Goal: Transaction & Acquisition: Purchase product/service

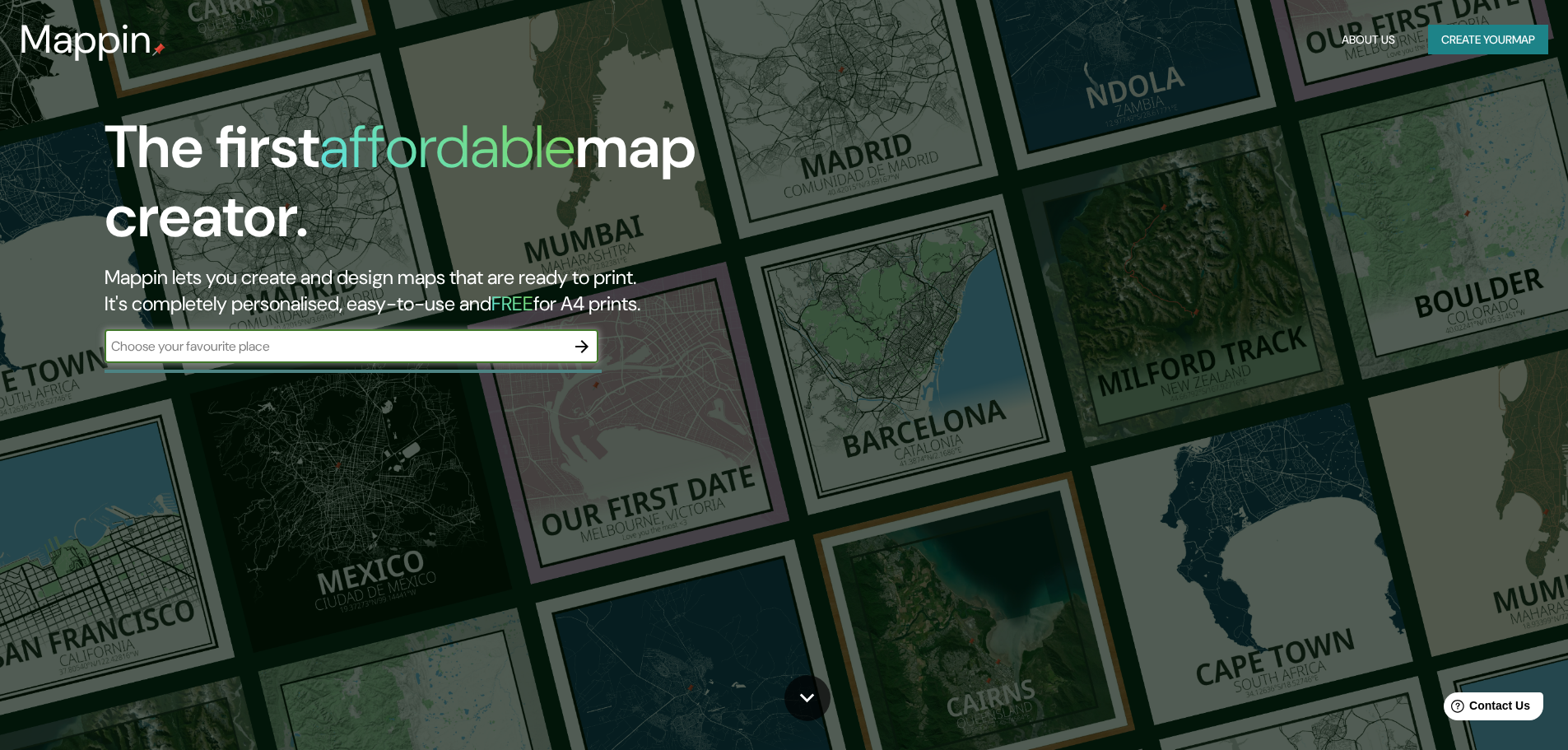
click at [357, 352] on input "text" at bounding box center [335, 346] width 461 height 19
type input "[GEOGRAPHIC_DATA]"
click at [598, 345] on div at bounding box center [581, 346] width 33 height 33
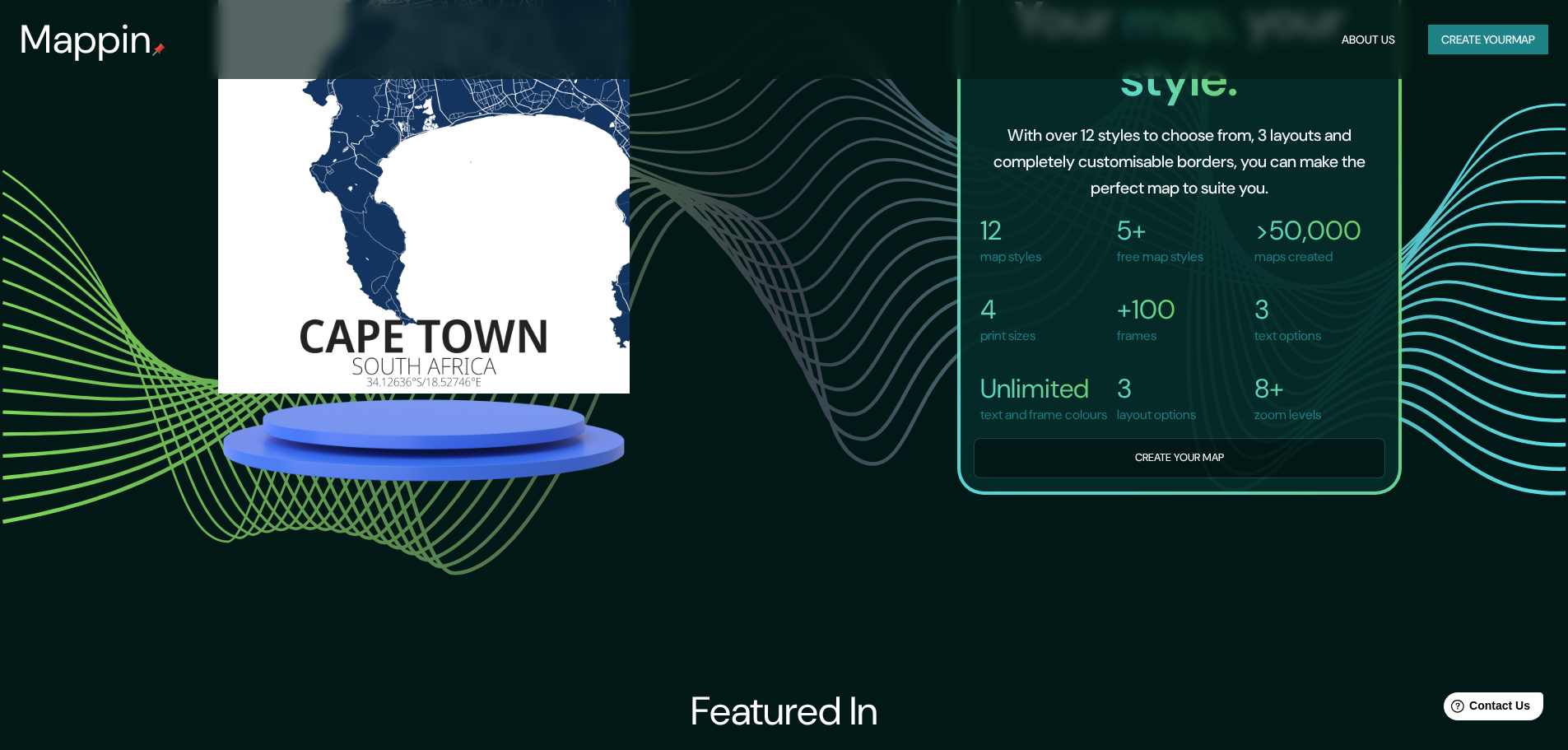
scroll to position [1564, 0]
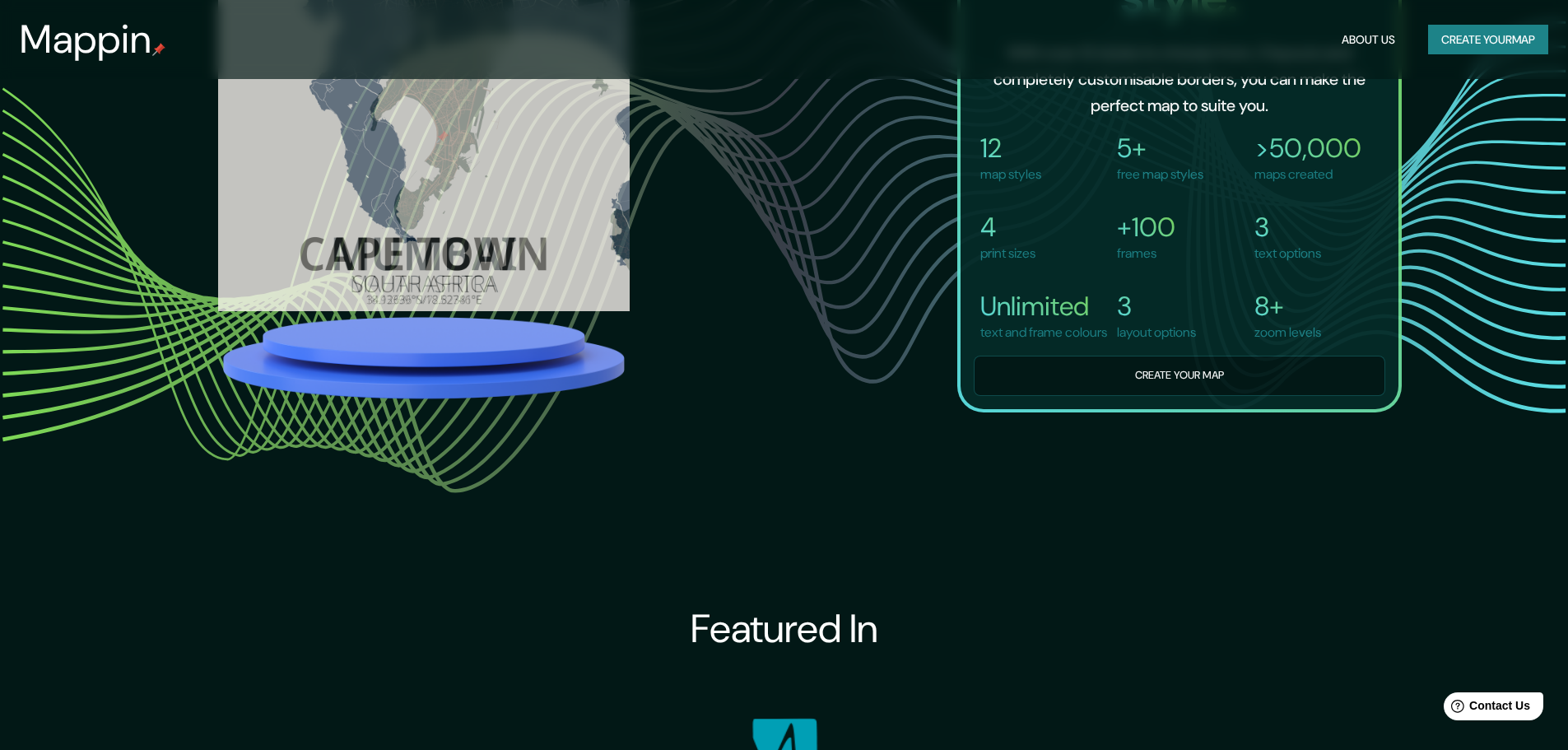
click at [1502, 34] on button "Create your map" at bounding box center [1488, 40] width 120 height 30
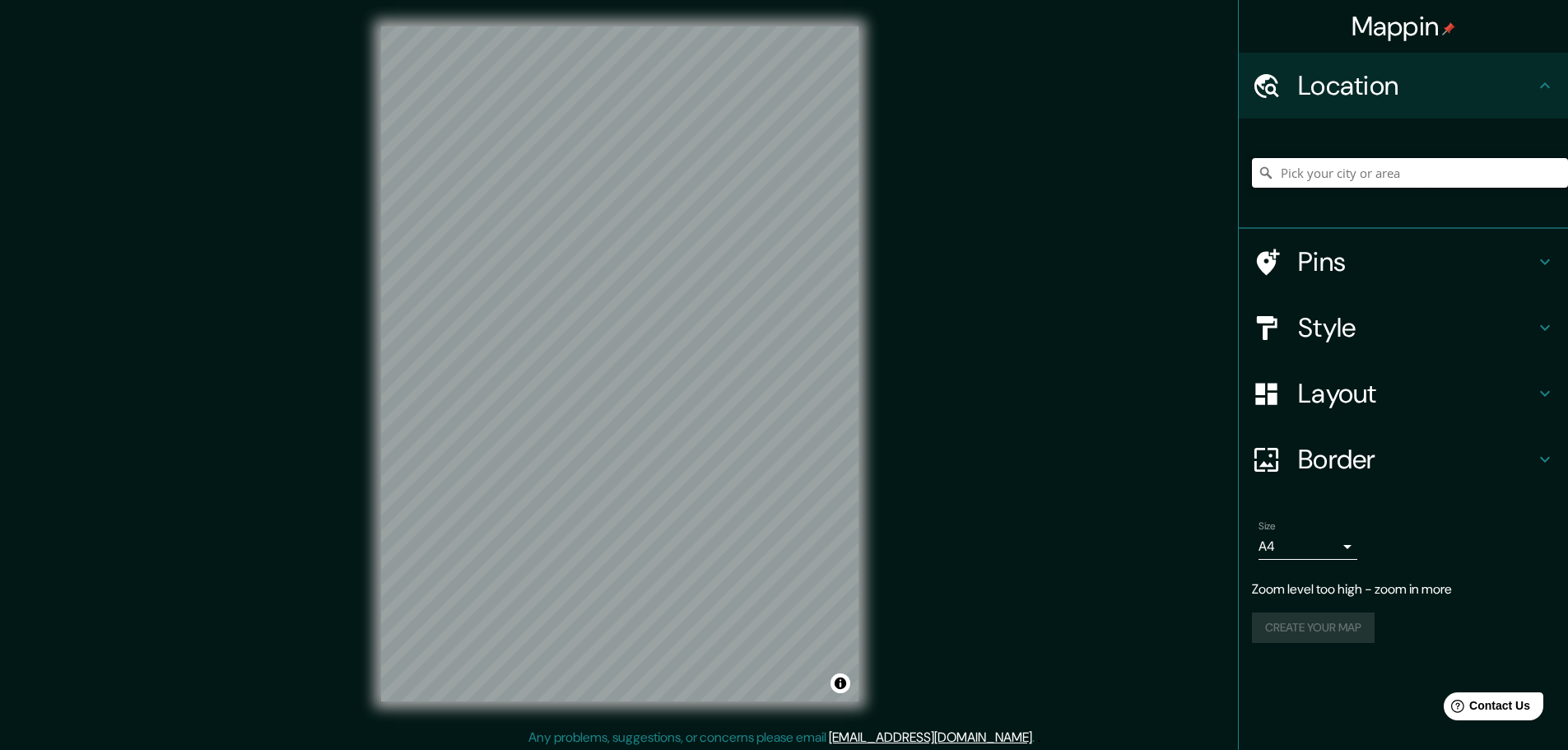
click at [1354, 182] on input "Pick your city or area" at bounding box center [1410, 173] width 316 height 29
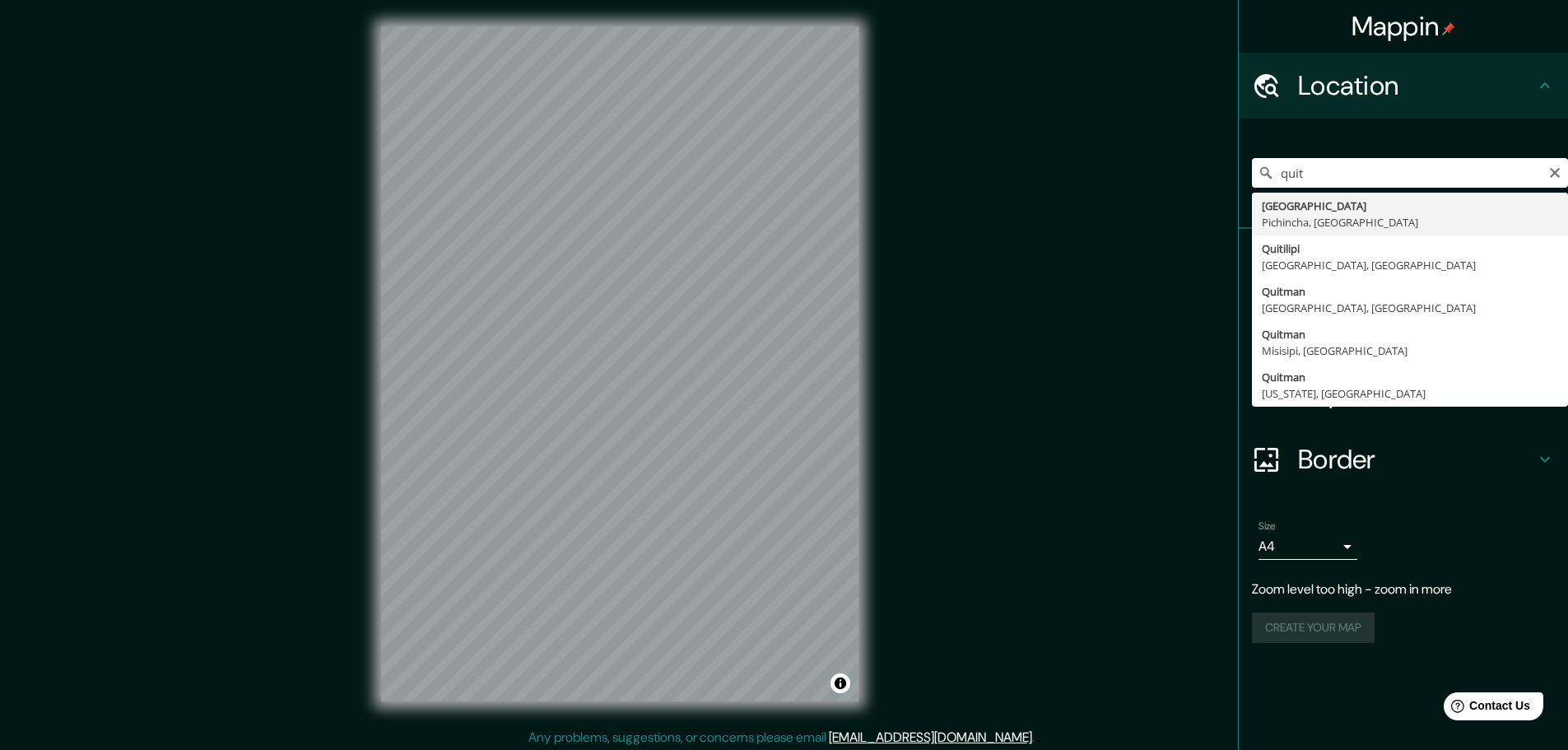
type input "[GEOGRAPHIC_DATA], [GEOGRAPHIC_DATA], [GEOGRAPHIC_DATA]"
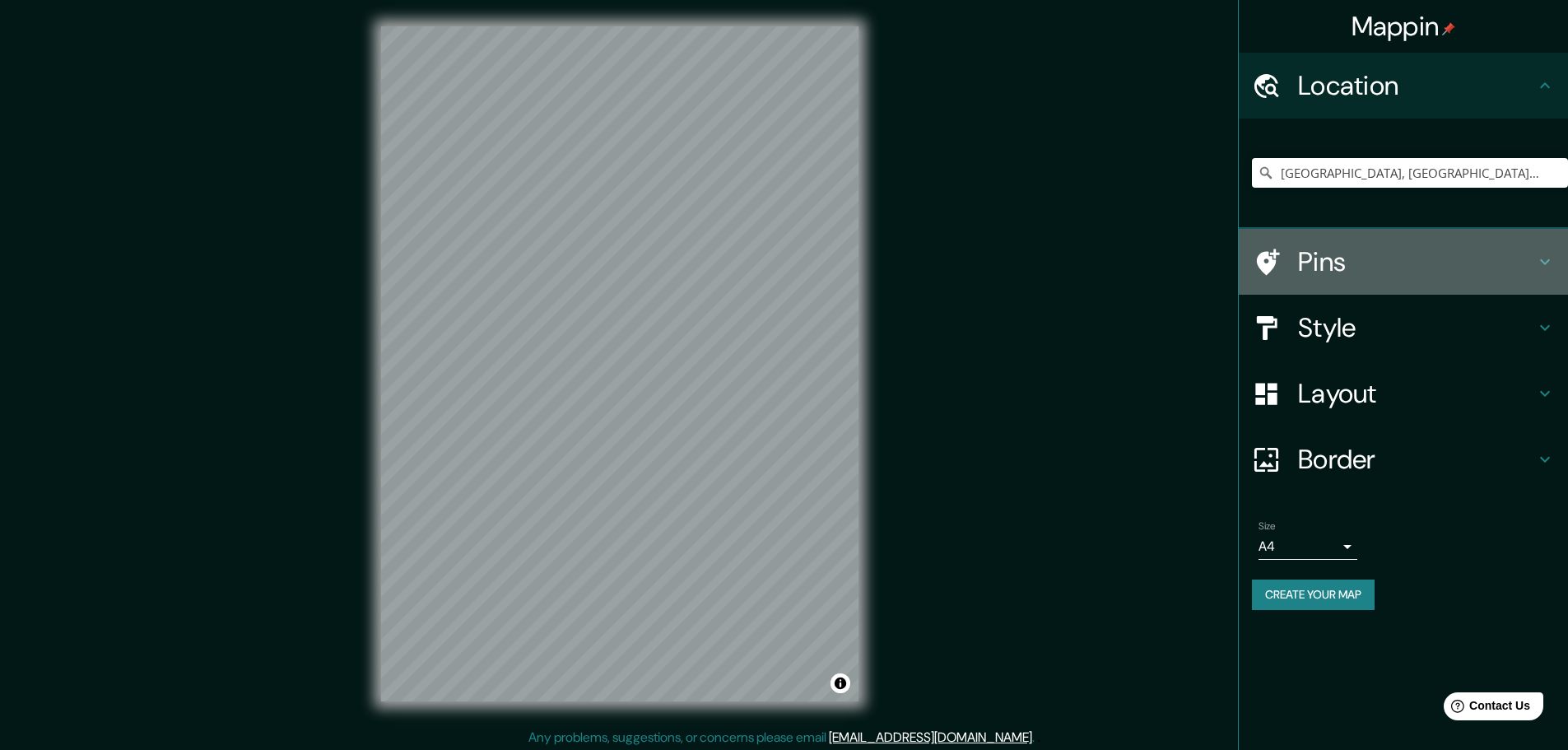
click at [1367, 266] on h4 "Pins" at bounding box center [1416, 261] width 237 height 33
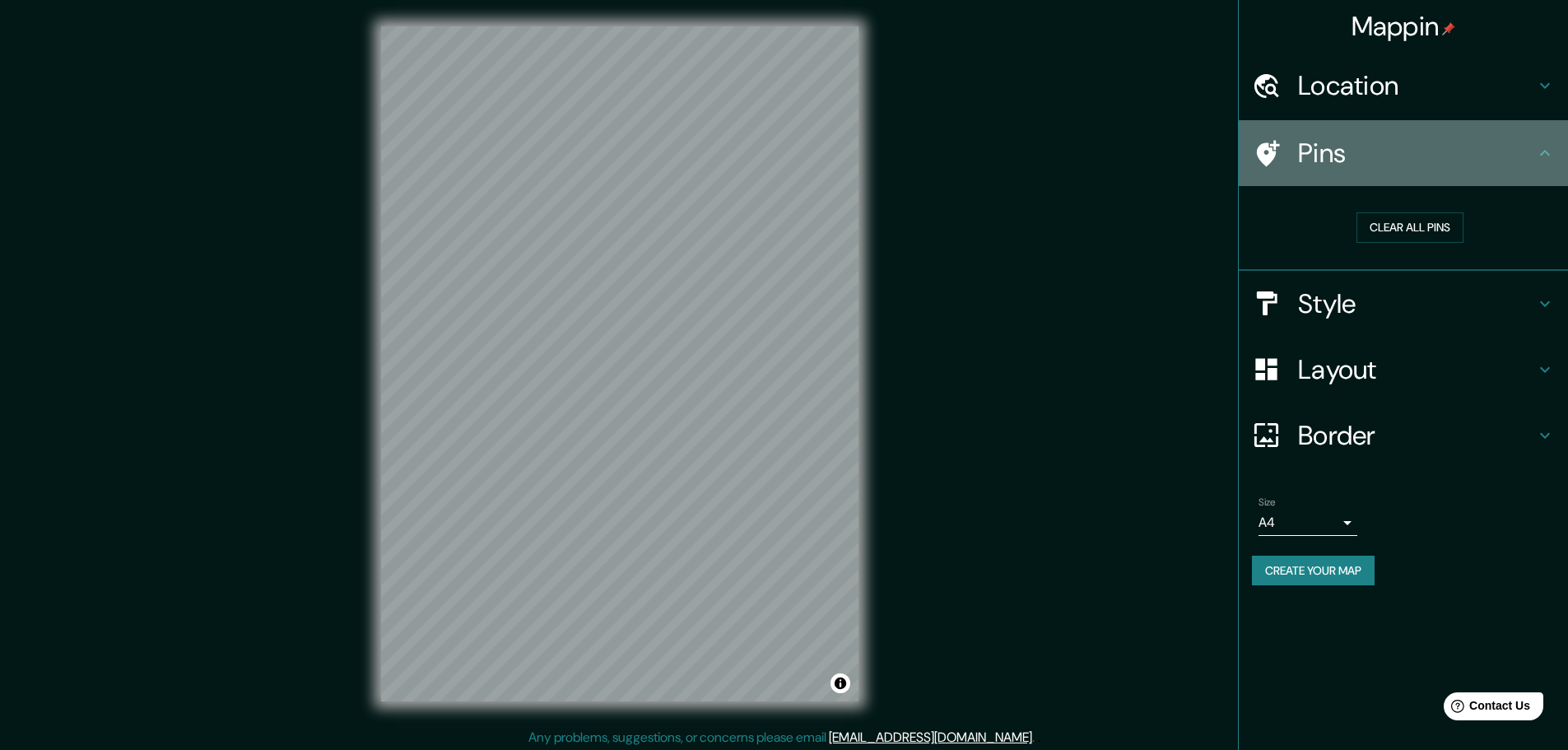
click at [1514, 154] on h4 "Pins" at bounding box center [1416, 153] width 237 height 33
click at [1542, 152] on icon at bounding box center [1544, 153] width 20 height 20
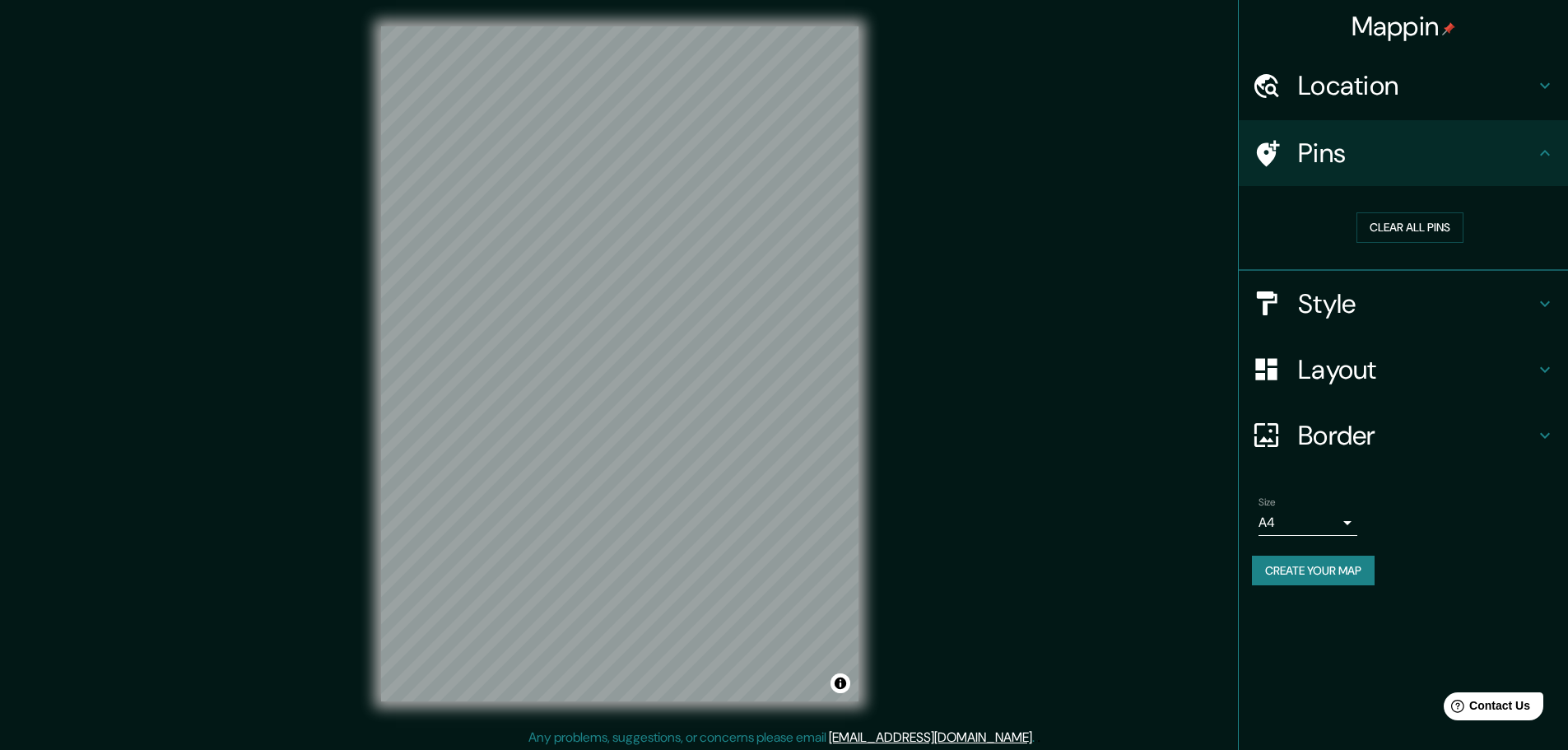
click at [1553, 96] on div "Location" at bounding box center [1403, 86] width 329 height 66
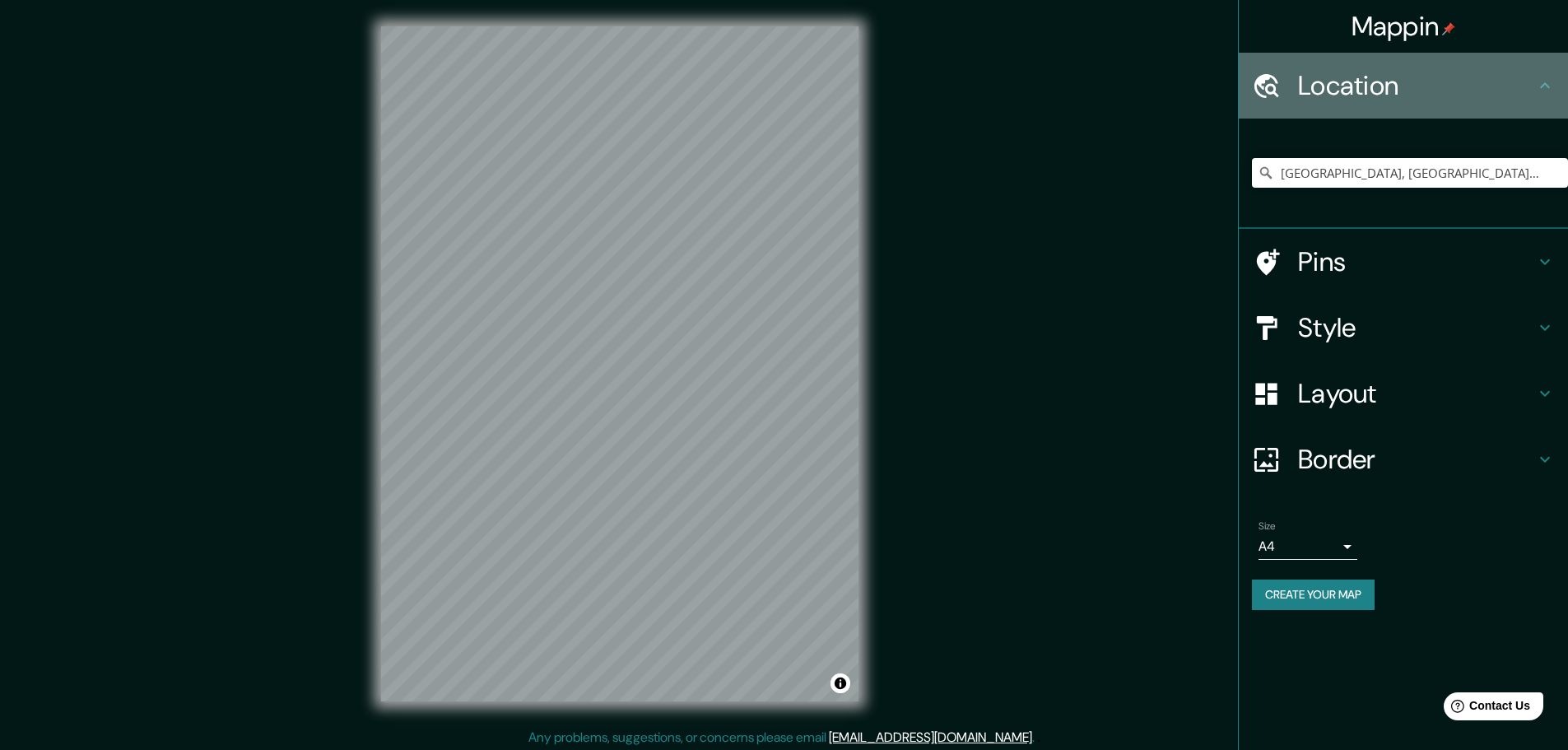
click at [1540, 105] on div "Location" at bounding box center [1403, 86] width 329 height 66
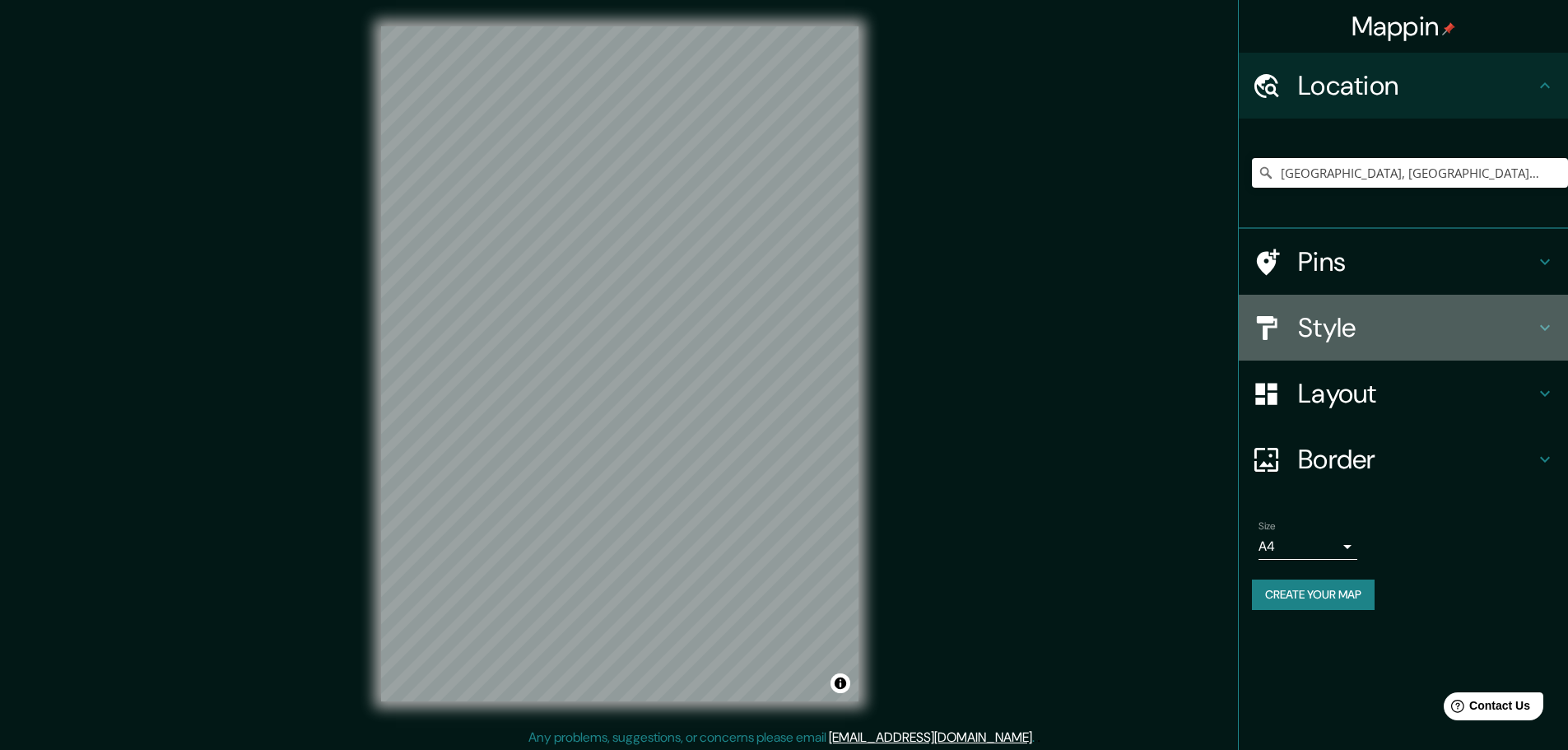
click at [1522, 320] on h4 "Style" at bounding box center [1416, 327] width 237 height 33
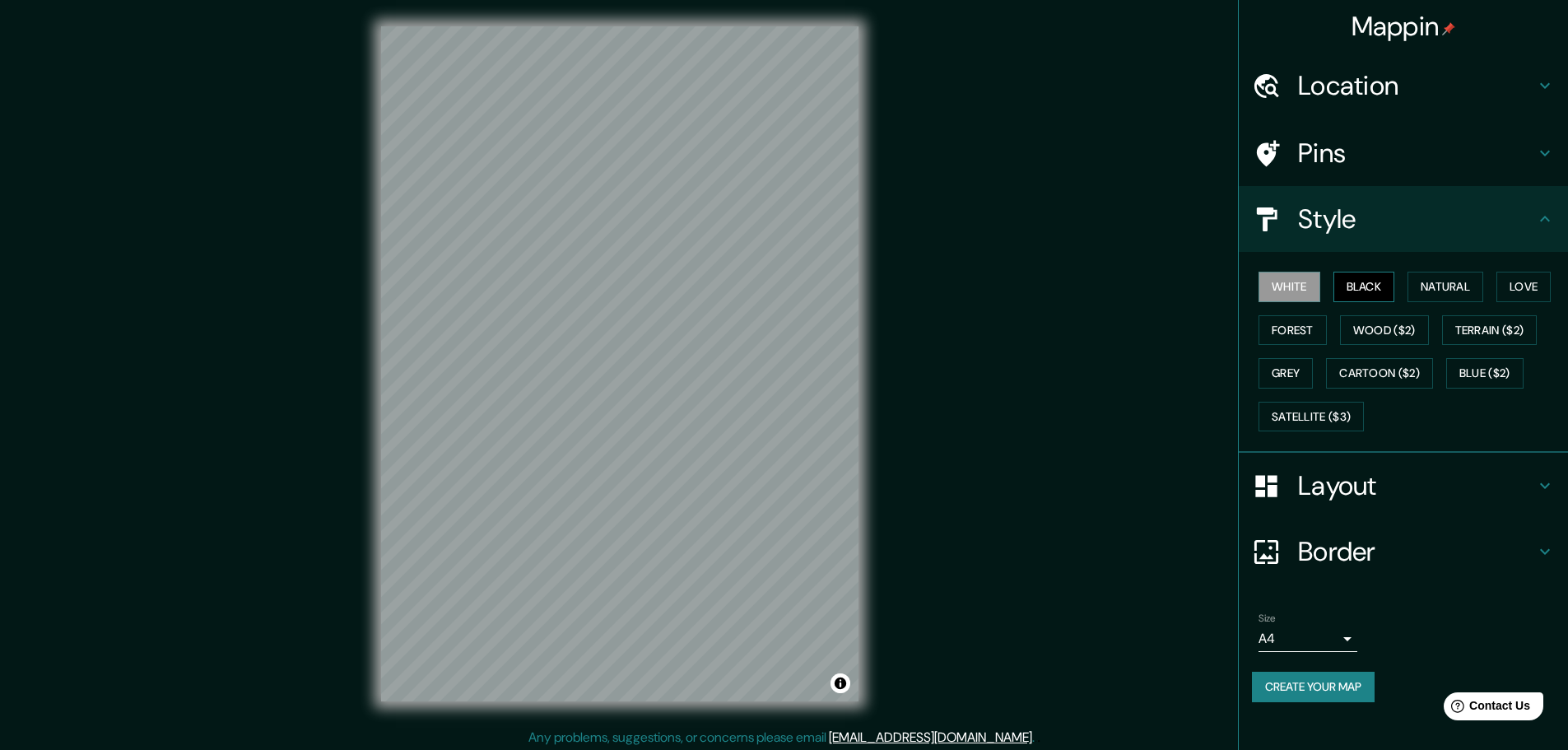
click at [1364, 292] on button "Black" at bounding box center [1363, 287] width 61 height 30
click at [1420, 284] on button "Natural" at bounding box center [1445, 287] width 75 height 30
click at [1526, 289] on button "Love" at bounding box center [1524, 287] width 55 height 30
click at [1313, 335] on button "Forest" at bounding box center [1293, 330] width 68 height 30
click at [1374, 339] on button "Wood ($2)" at bounding box center [1384, 330] width 89 height 30
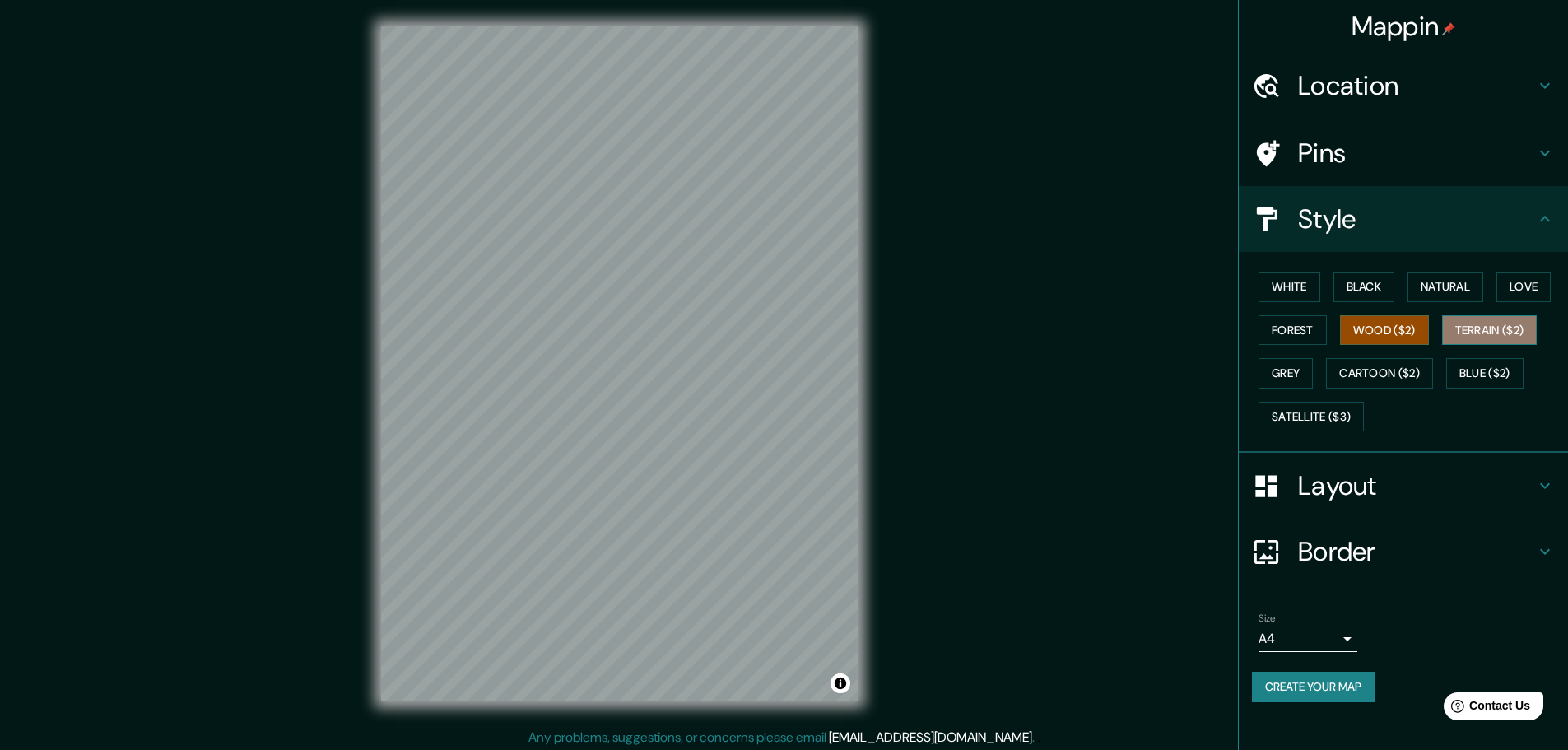
click at [1481, 333] on button "Terrain ($2)" at bounding box center [1490, 330] width 95 height 30
click at [1292, 381] on button "Grey" at bounding box center [1286, 374] width 55 height 30
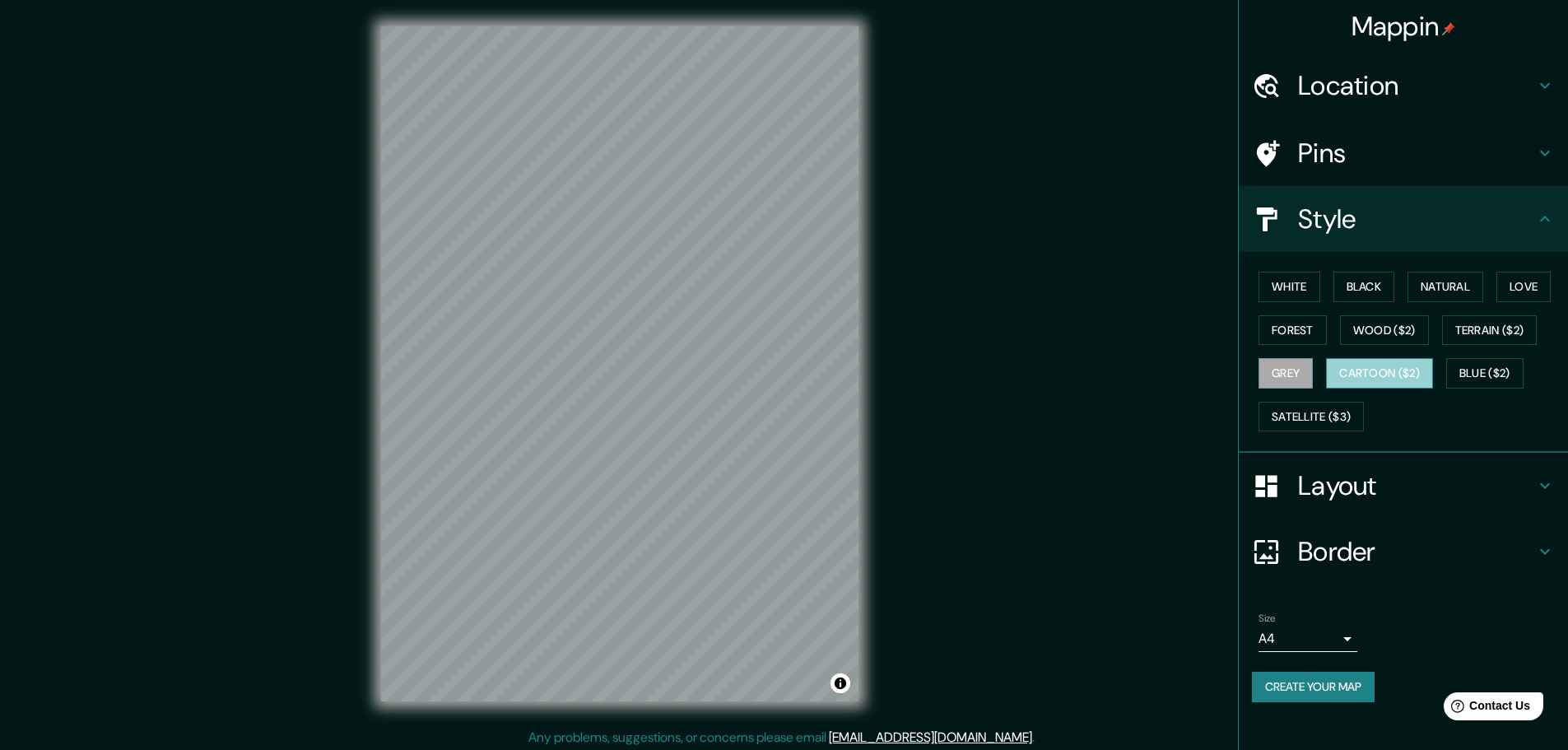
click at [1374, 377] on button "Cartoon ($2)" at bounding box center [1379, 374] width 107 height 30
click at [1469, 368] on button "Blue ($2)" at bounding box center [1485, 374] width 77 height 30
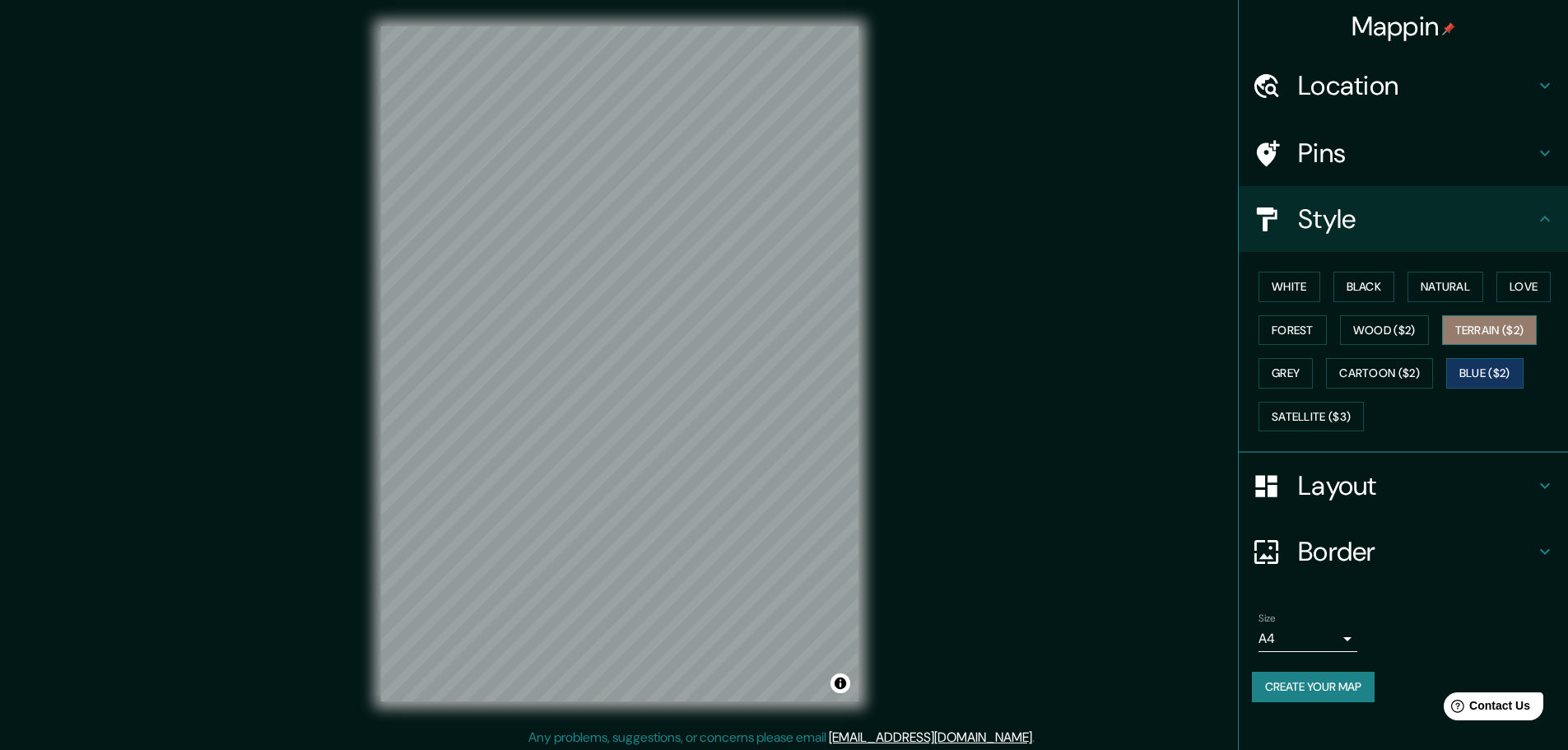
click at [1482, 337] on button "Terrain ($2)" at bounding box center [1490, 330] width 95 height 30
click at [1331, 421] on button "Satellite ($3)" at bounding box center [1311, 417] width 106 height 30
click at [1477, 342] on button "Terrain ($2)" at bounding box center [1490, 330] width 95 height 30
click at [1409, 339] on button "Wood ($2)" at bounding box center [1384, 330] width 89 height 30
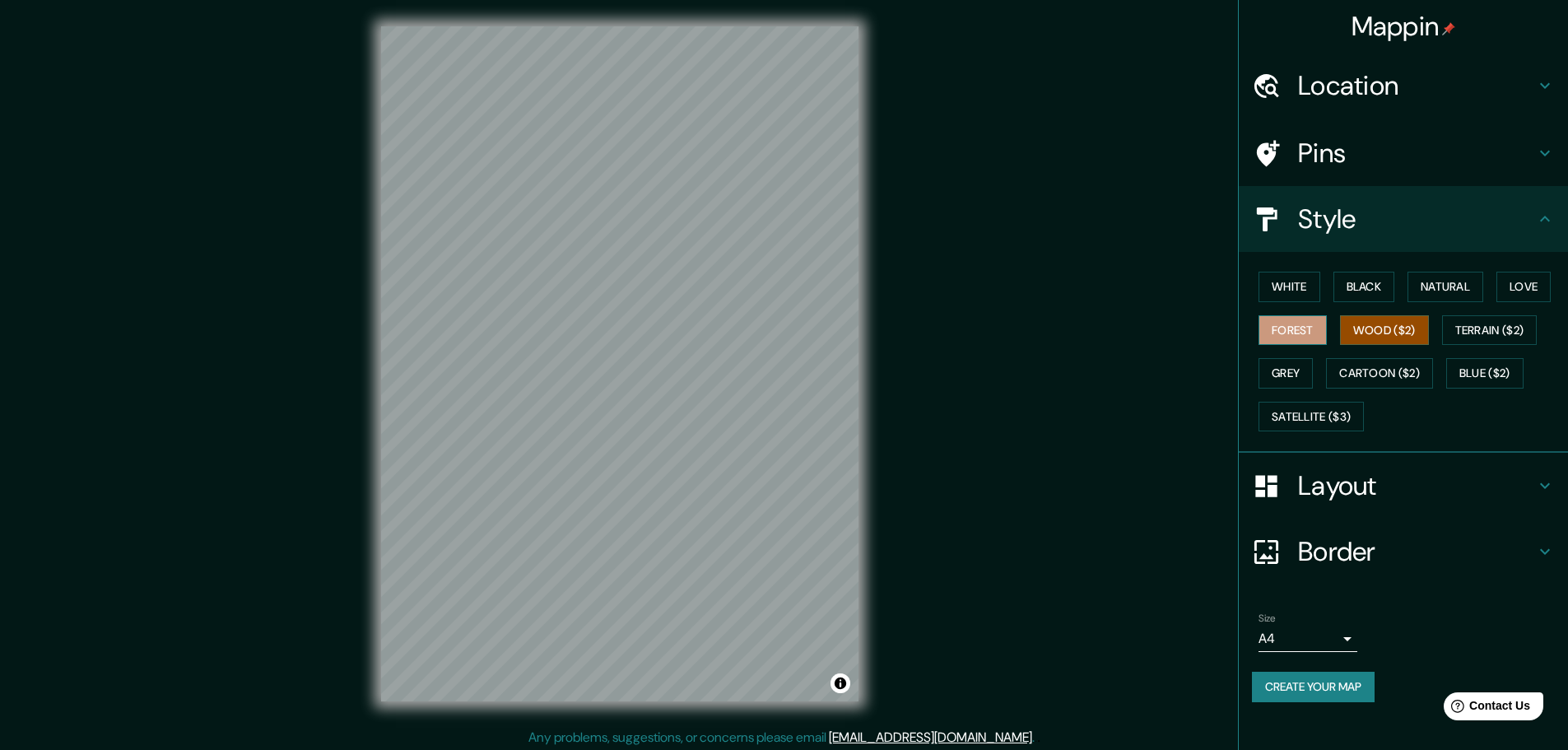
click at [1318, 339] on button "Forest" at bounding box center [1293, 330] width 68 height 30
click at [1509, 279] on button "Love" at bounding box center [1524, 287] width 55 height 30
click at [1448, 284] on button "Natural" at bounding box center [1445, 287] width 75 height 30
click at [1364, 299] on button "Black" at bounding box center [1363, 287] width 61 height 30
click at [1305, 293] on button "White" at bounding box center [1289, 287] width 61 height 30
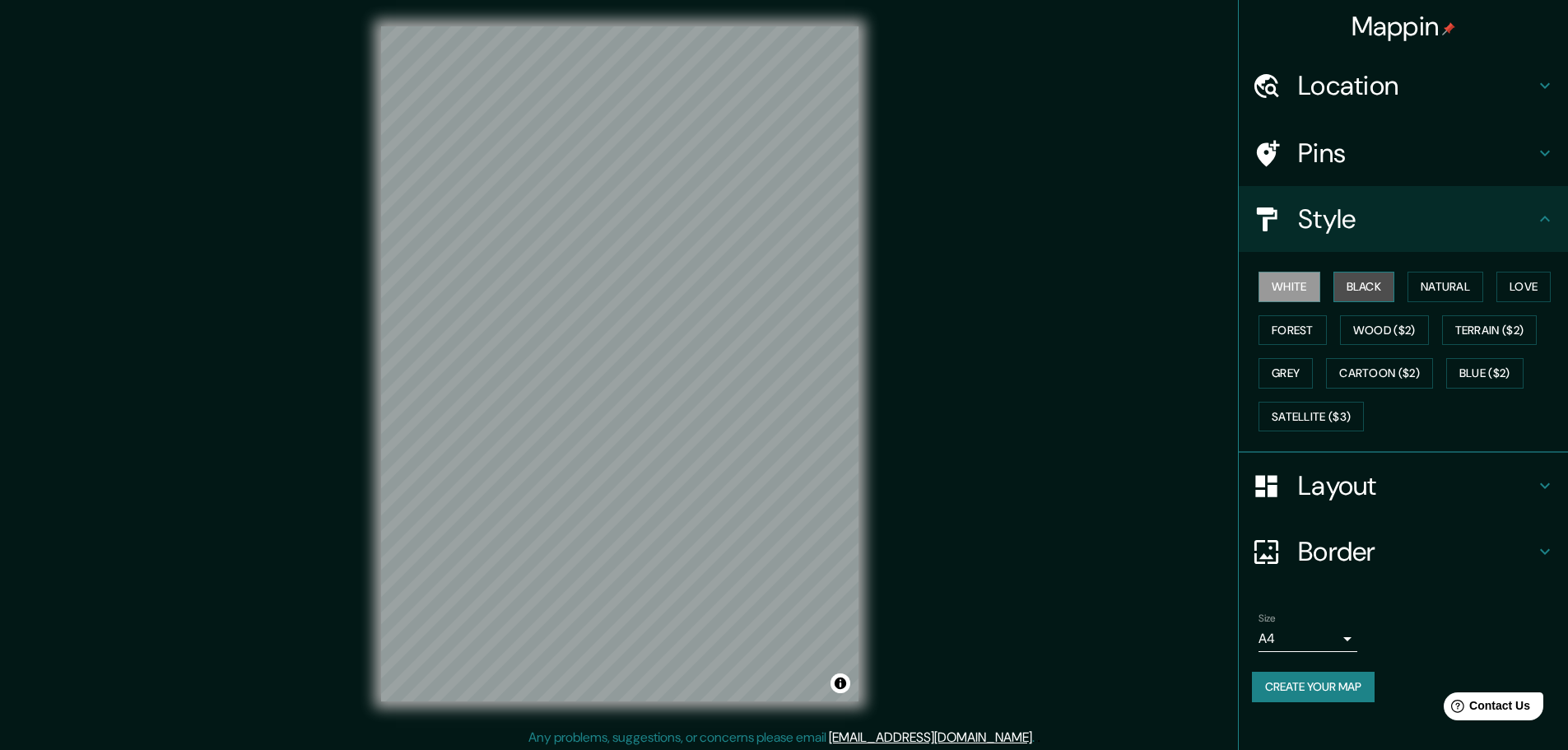
click at [1367, 286] on button "Black" at bounding box center [1363, 287] width 61 height 30
click at [1307, 288] on button "White" at bounding box center [1289, 287] width 61 height 30
click at [1283, 384] on button "Grey" at bounding box center [1286, 374] width 55 height 30
click at [1517, 216] on h4 "Style" at bounding box center [1416, 219] width 237 height 33
click at [1548, 220] on icon at bounding box center [1544, 219] width 20 height 20
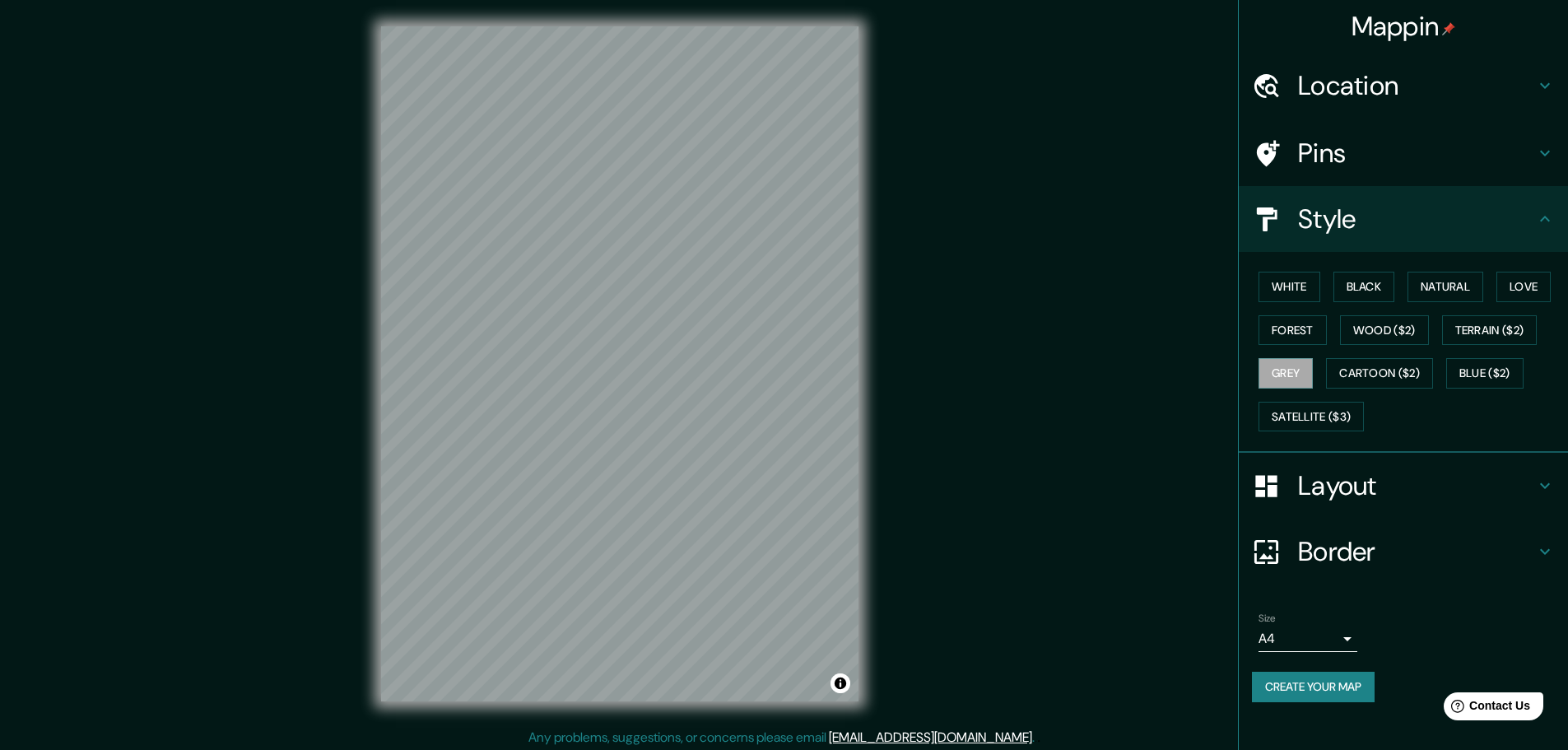
click at [1539, 494] on icon at bounding box center [1544, 485] width 20 height 20
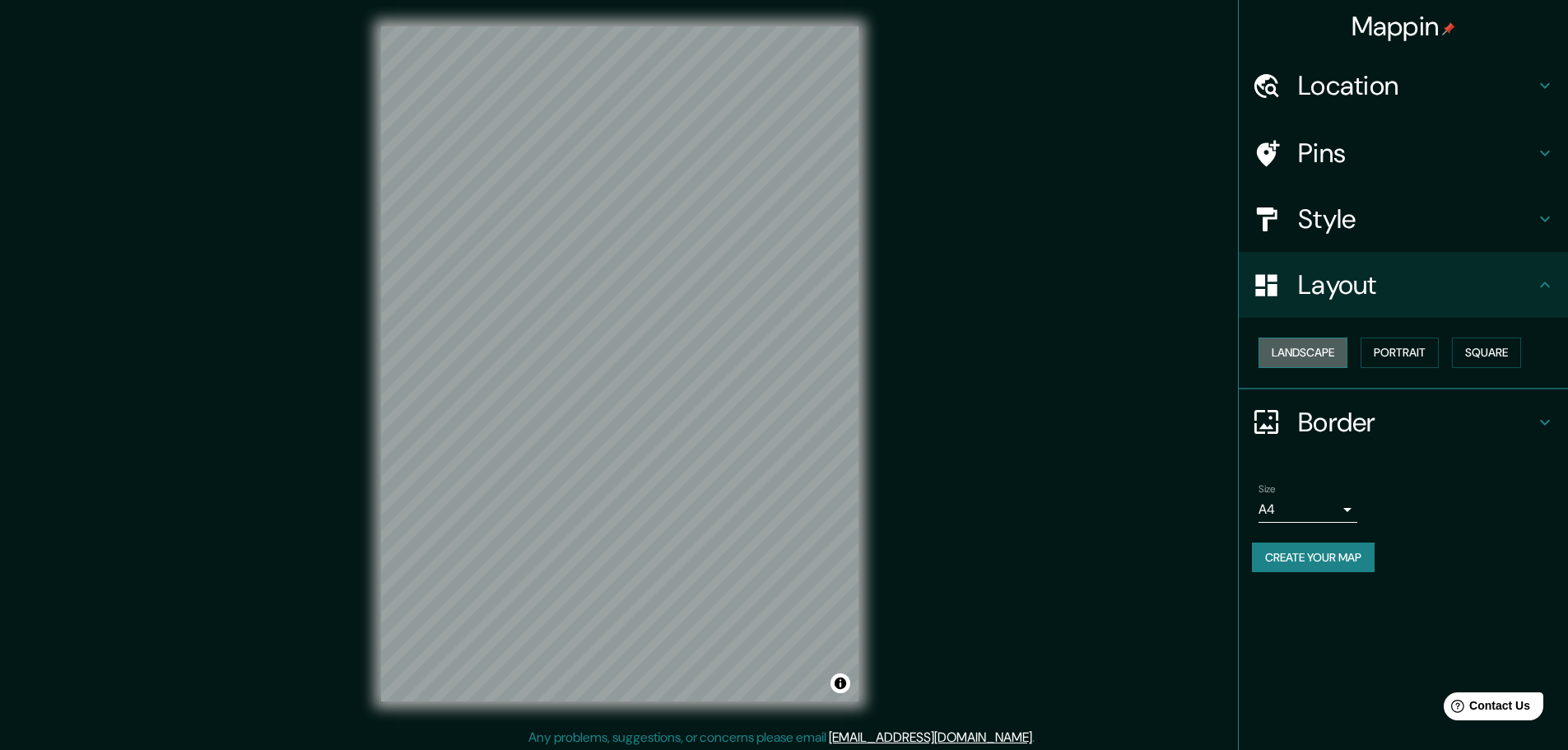
click at [1331, 357] on button "Landscape" at bounding box center [1303, 353] width 89 height 30
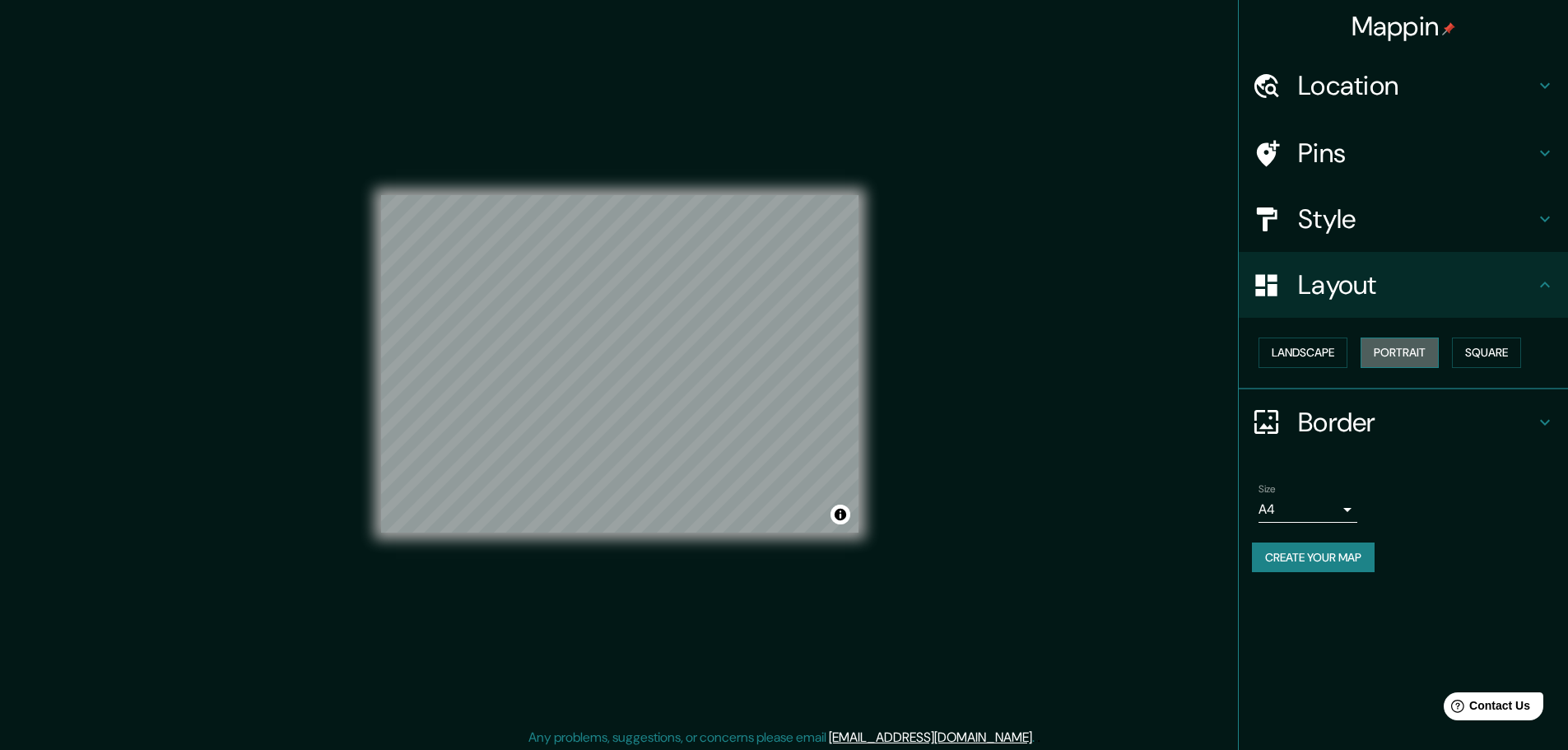
click at [1413, 357] on button "Portrait" at bounding box center [1399, 353] width 78 height 30
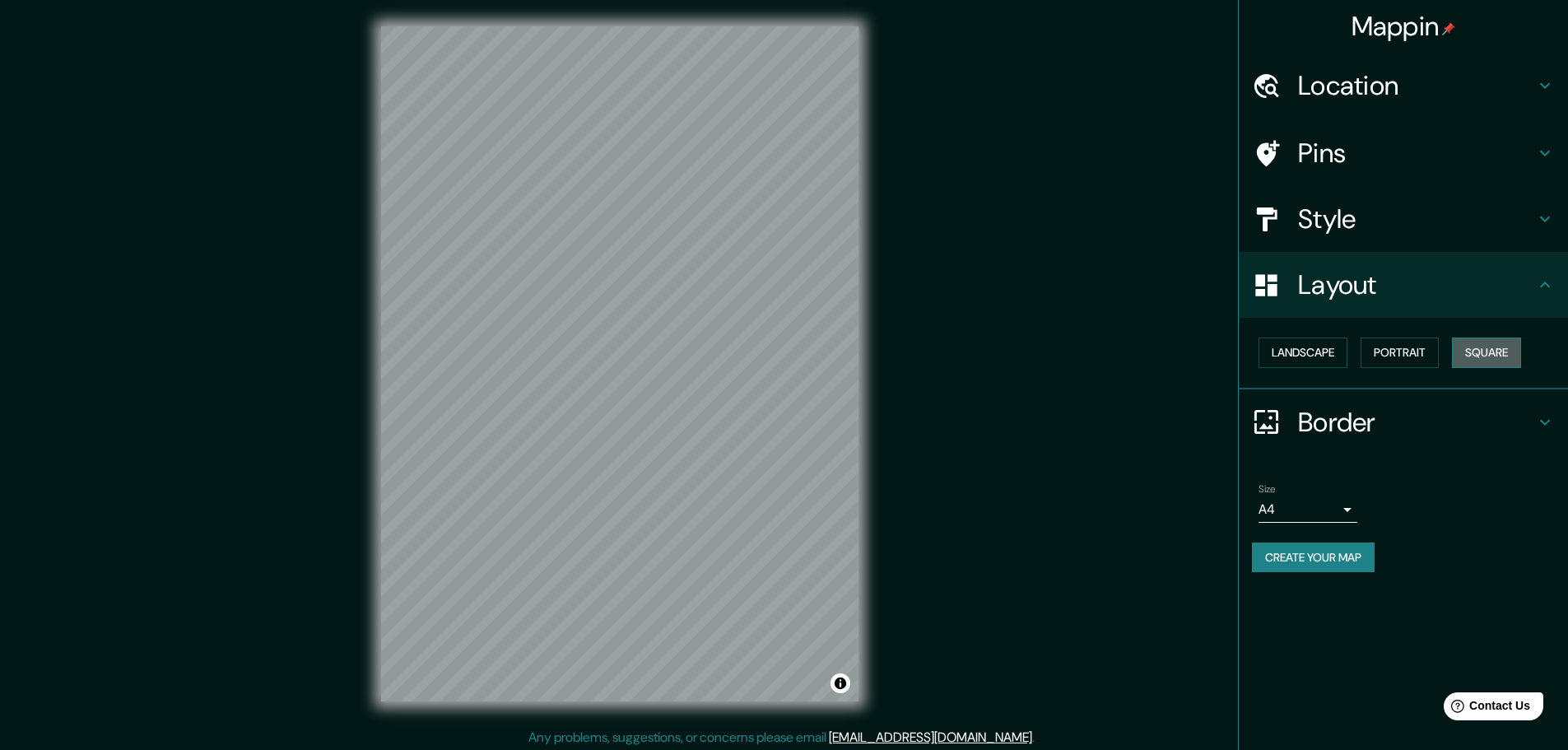
click at [1469, 346] on button "Square" at bounding box center [1486, 353] width 69 height 30
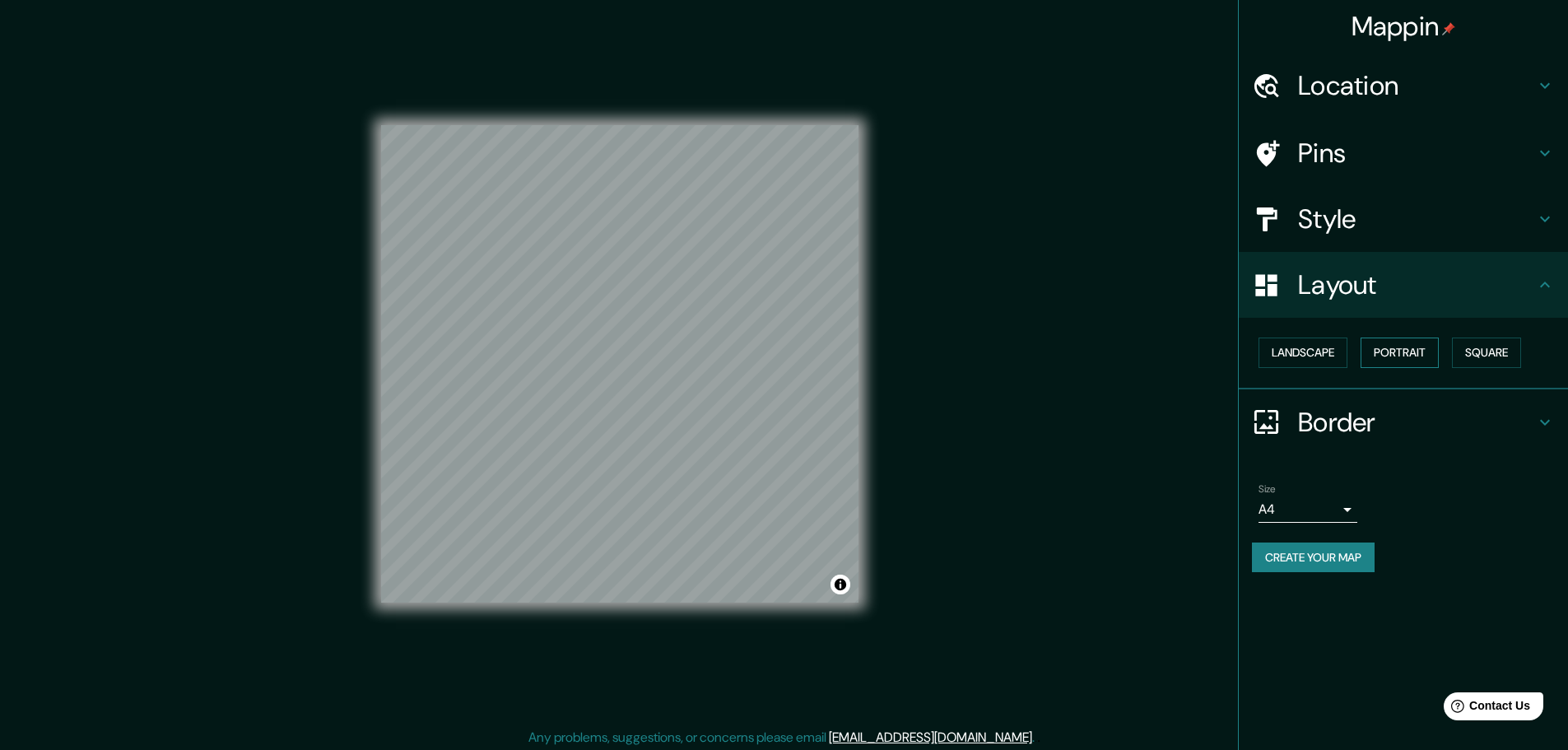
click at [1371, 352] on button "Portrait" at bounding box center [1399, 353] width 78 height 30
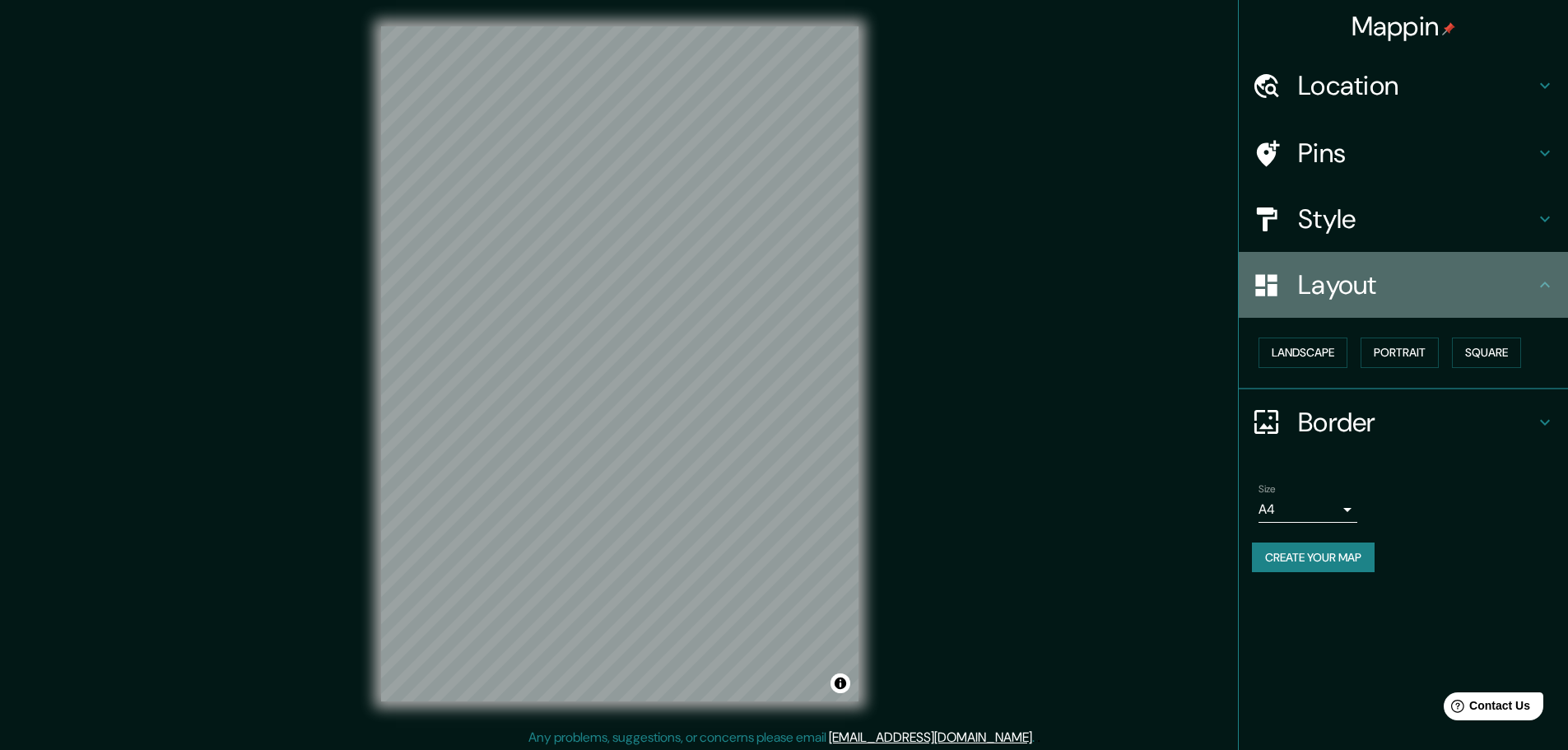
click at [1524, 289] on h4 "Layout" at bounding box center [1416, 284] width 237 height 33
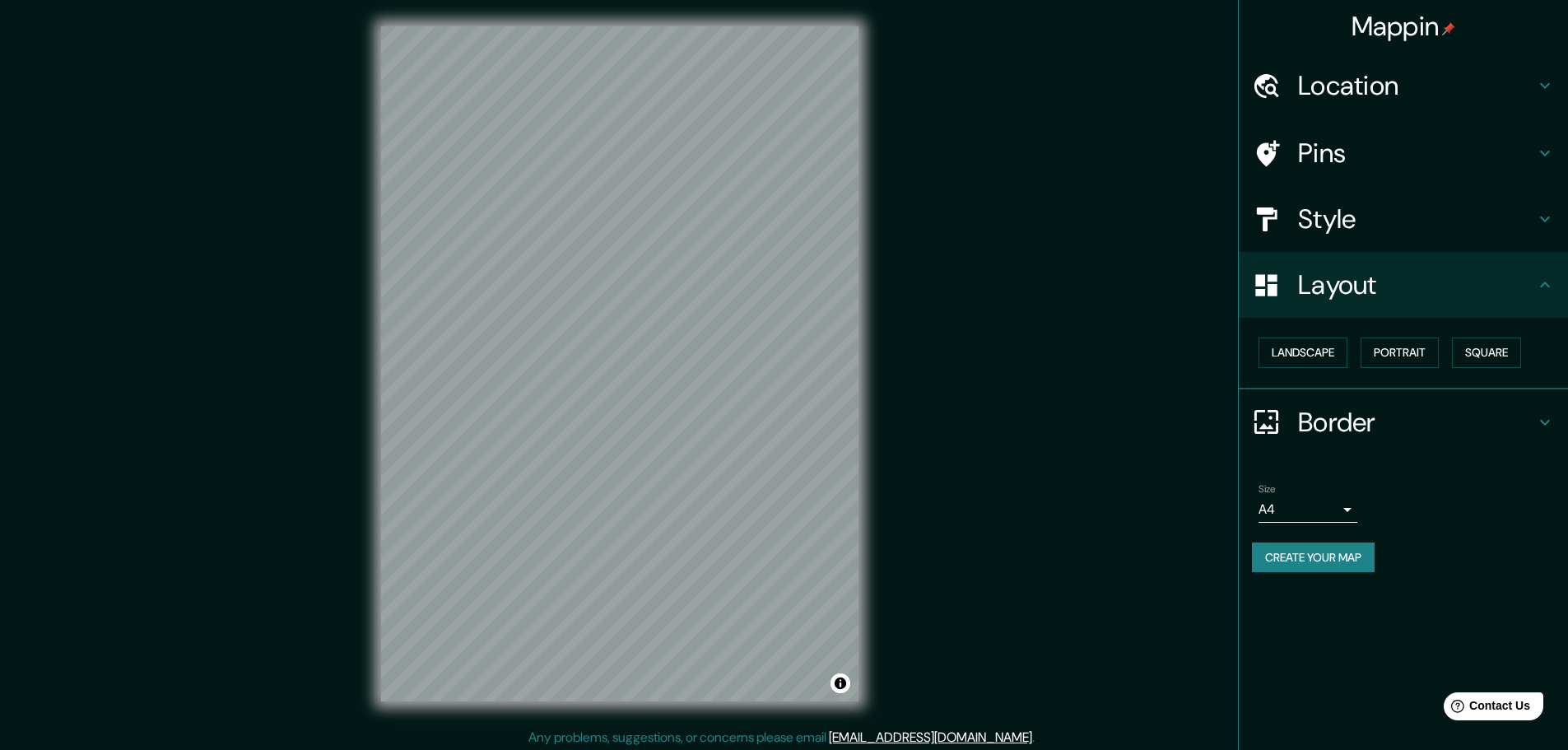
click at [1519, 423] on h4 "Border" at bounding box center [1416, 422] width 237 height 33
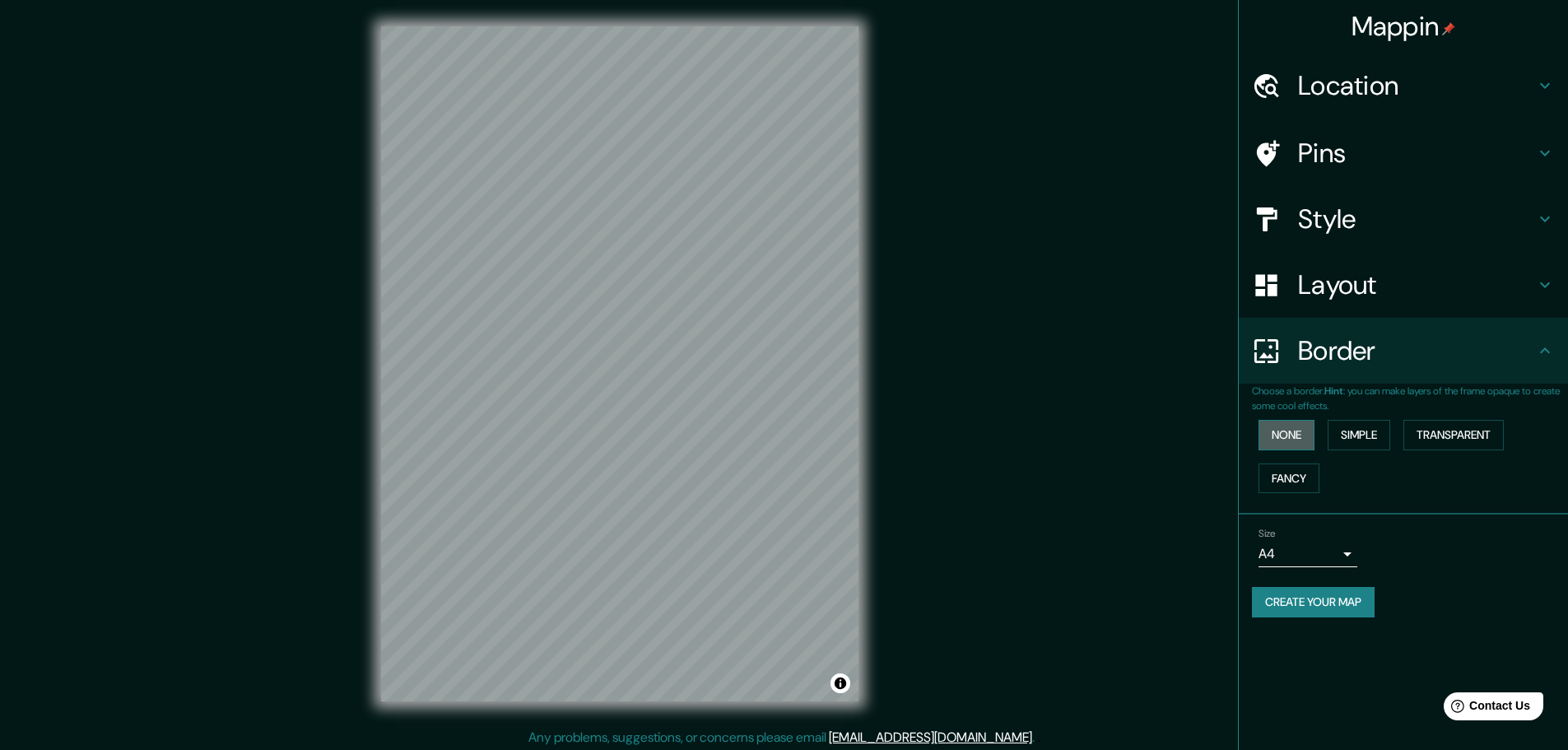
click at [1265, 445] on button "None" at bounding box center [1286, 435] width 56 height 30
click at [1362, 432] on button "Simple" at bounding box center [1359, 435] width 62 height 30
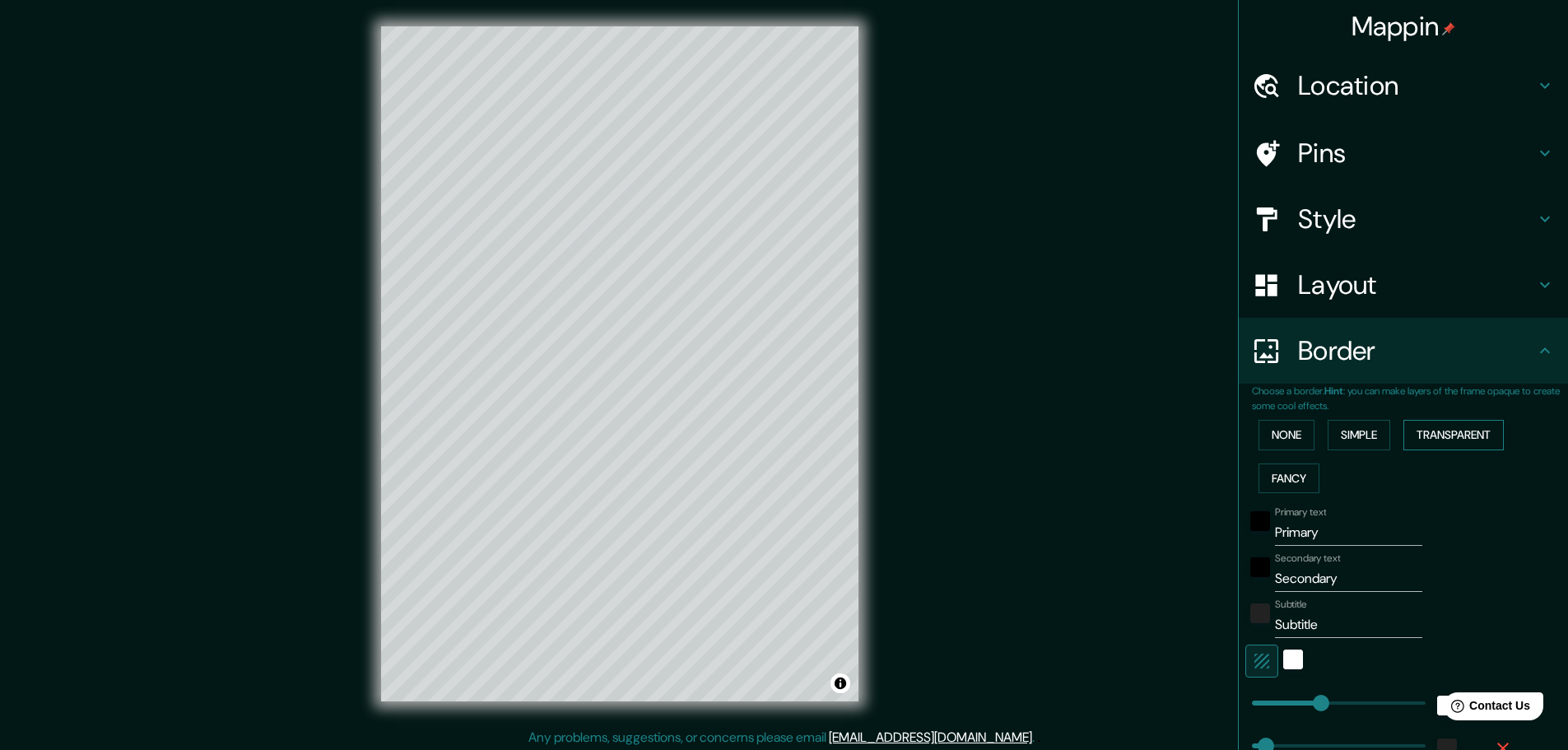
click at [1418, 437] on button "Transparent" at bounding box center [1454, 435] width 100 height 30
click at [1293, 461] on div "None Simple Transparent Fancy" at bounding box center [1410, 457] width 316 height 87
click at [1285, 475] on button "Fancy" at bounding box center [1289, 478] width 61 height 30
click at [1293, 425] on button "None" at bounding box center [1286, 435] width 56 height 30
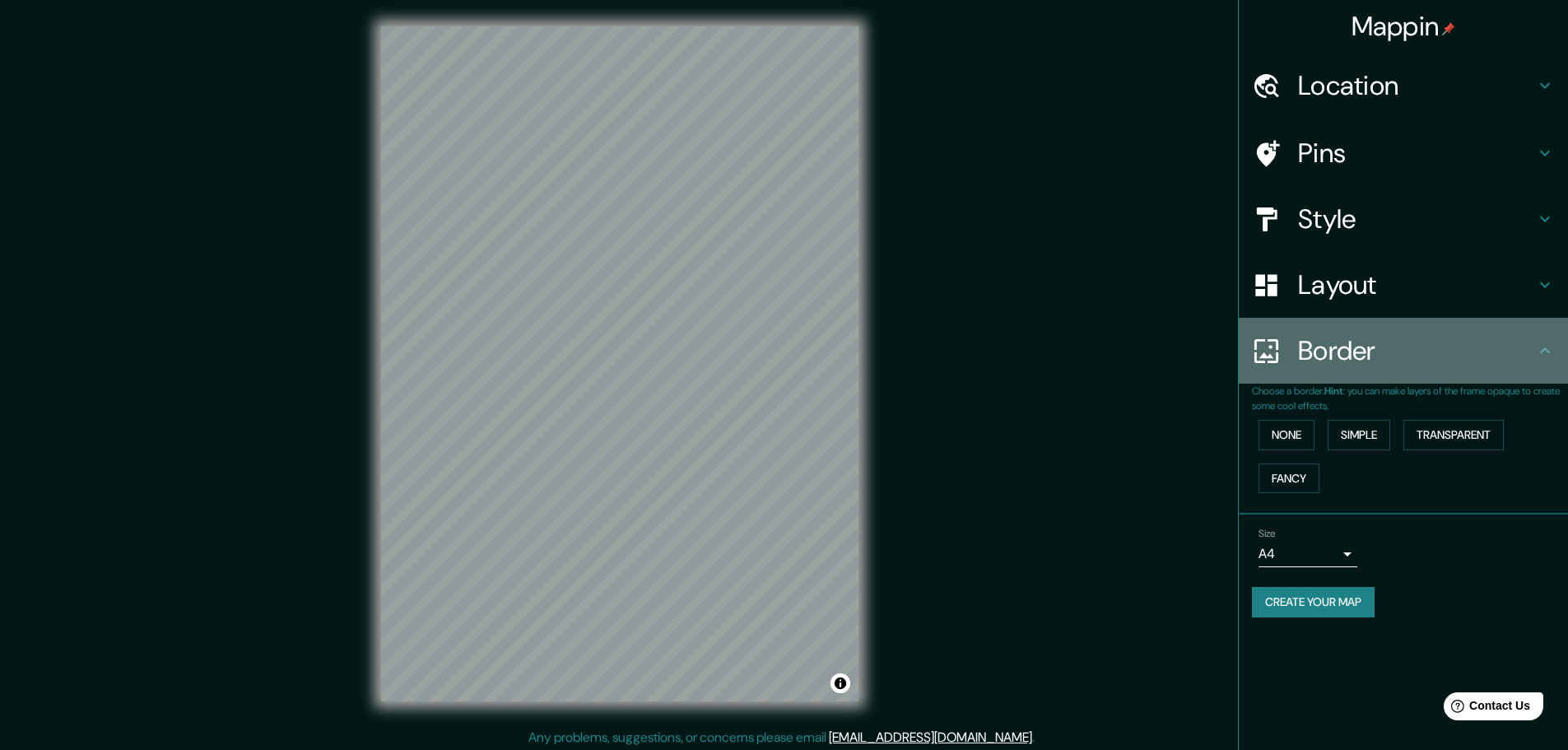
click at [1512, 359] on h4 "Border" at bounding box center [1416, 350] width 237 height 33
click at [1539, 358] on icon at bounding box center [1544, 350] width 20 height 20
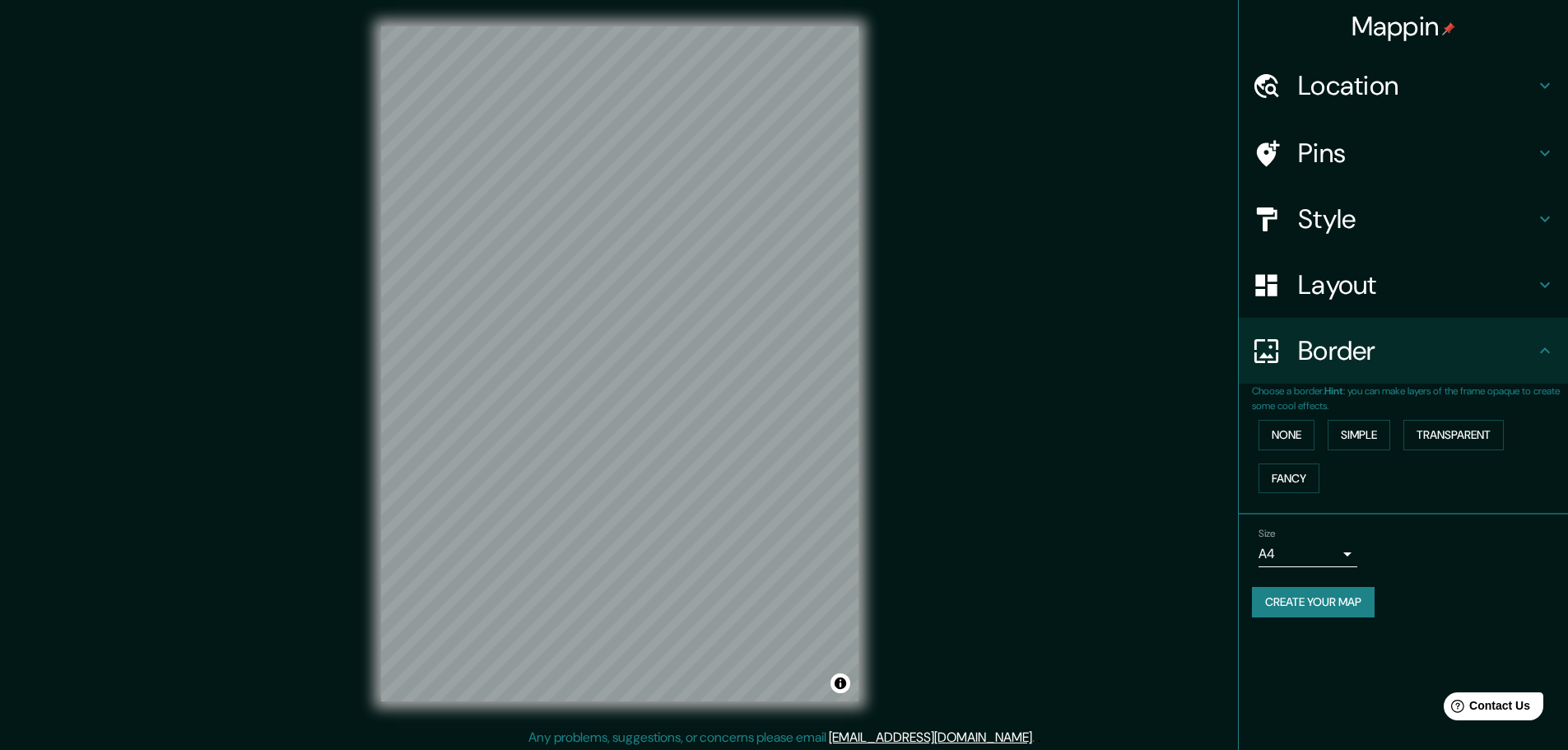
click at [1477, 160] on h4 "Pins" at bounding box center [1416, 153] width 237 height 33
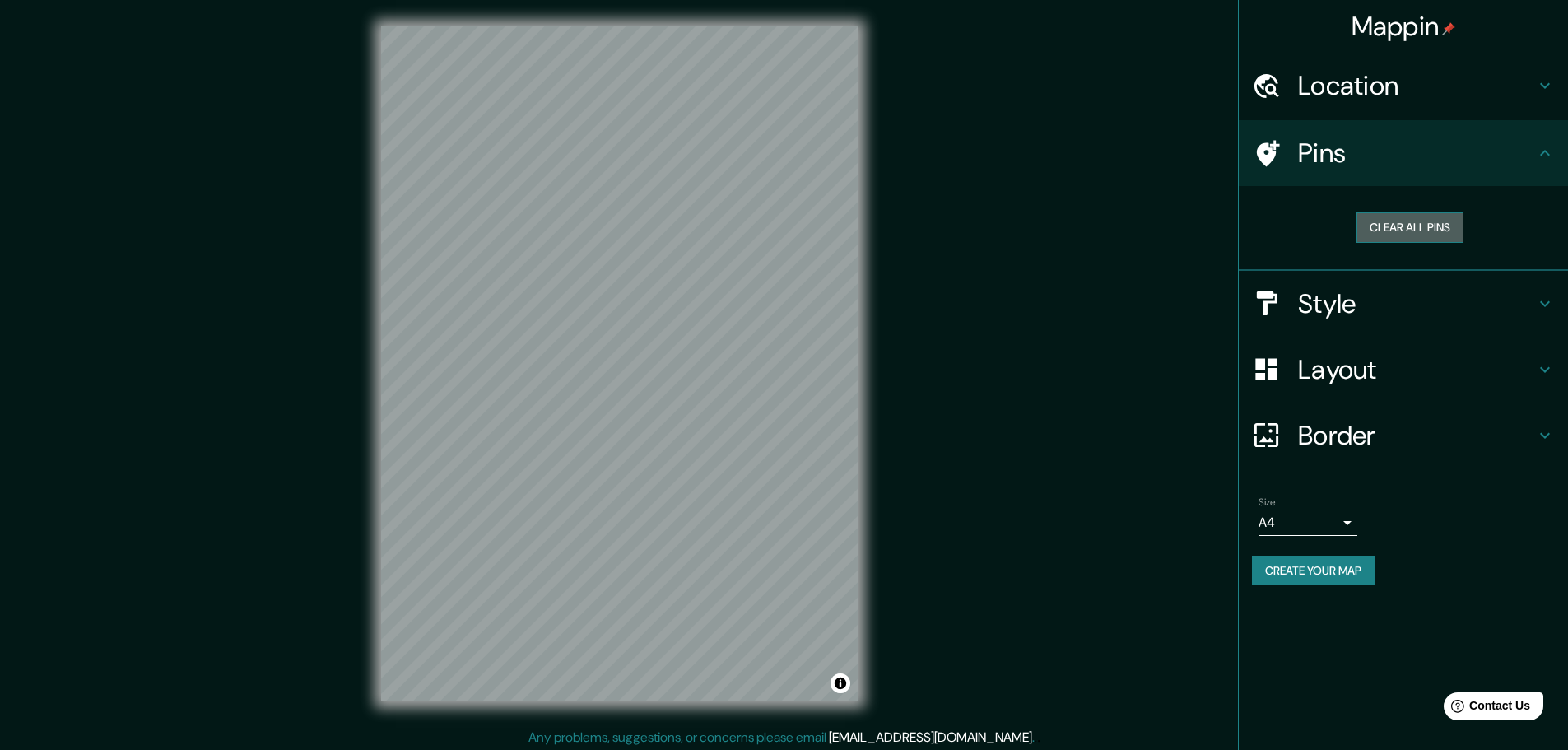
click at [1430, 235] on button "Clear all pins" at bounding box center [1410, 227] width 107 height 30
click at [1341, 160] on h4 "Pins" at bounding box center [1416, 153] width 237 height 33
click at [1340, 162] on h4 "Pins" at bounding box center [1416, 153] width 237 height 33
click at [1340, 160] on h4 "Pins" at bounding box center [1416, 153] width 237 height 33
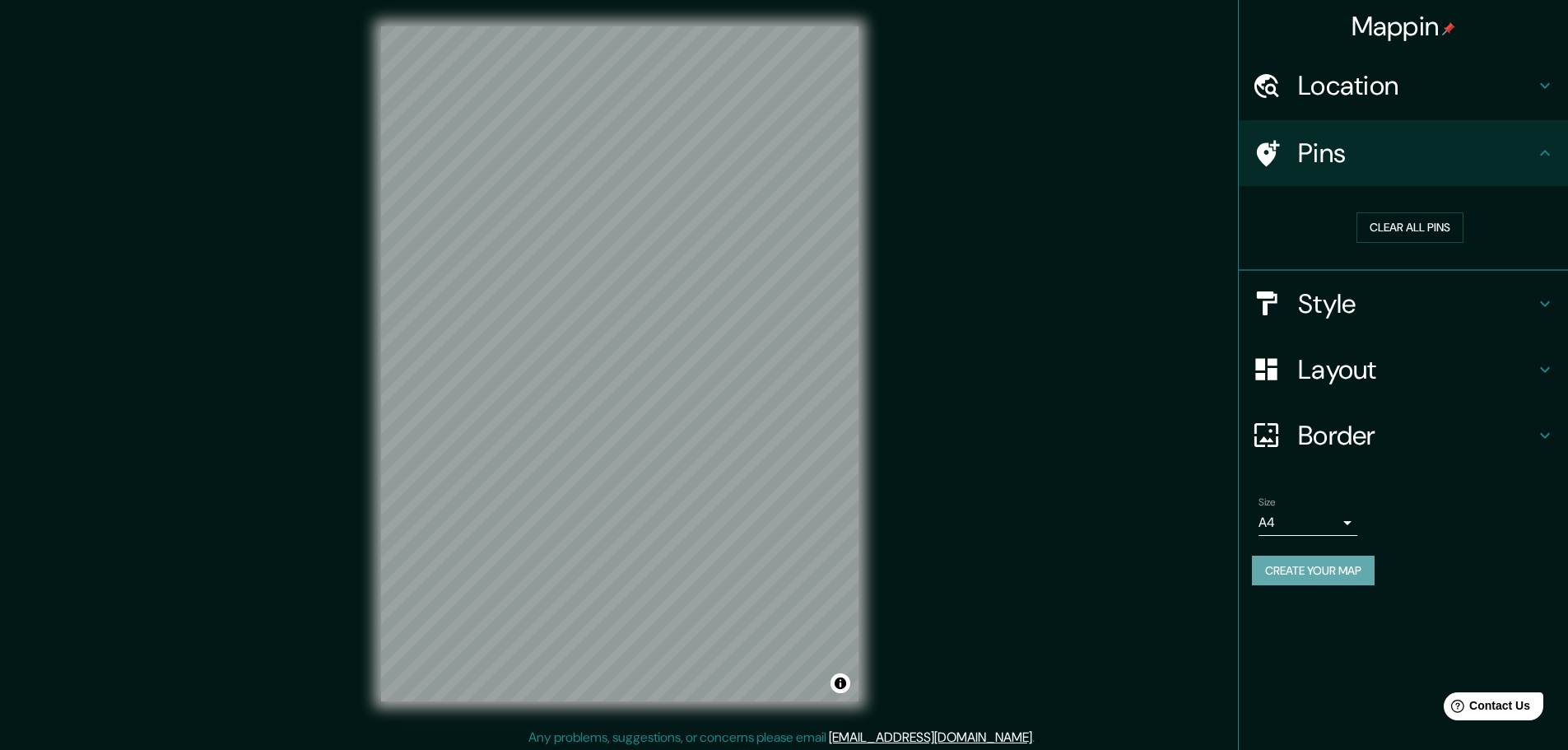
click at [1309, 575] on button "Create your map" at bounding box center [1313, 571] width 123 height 30
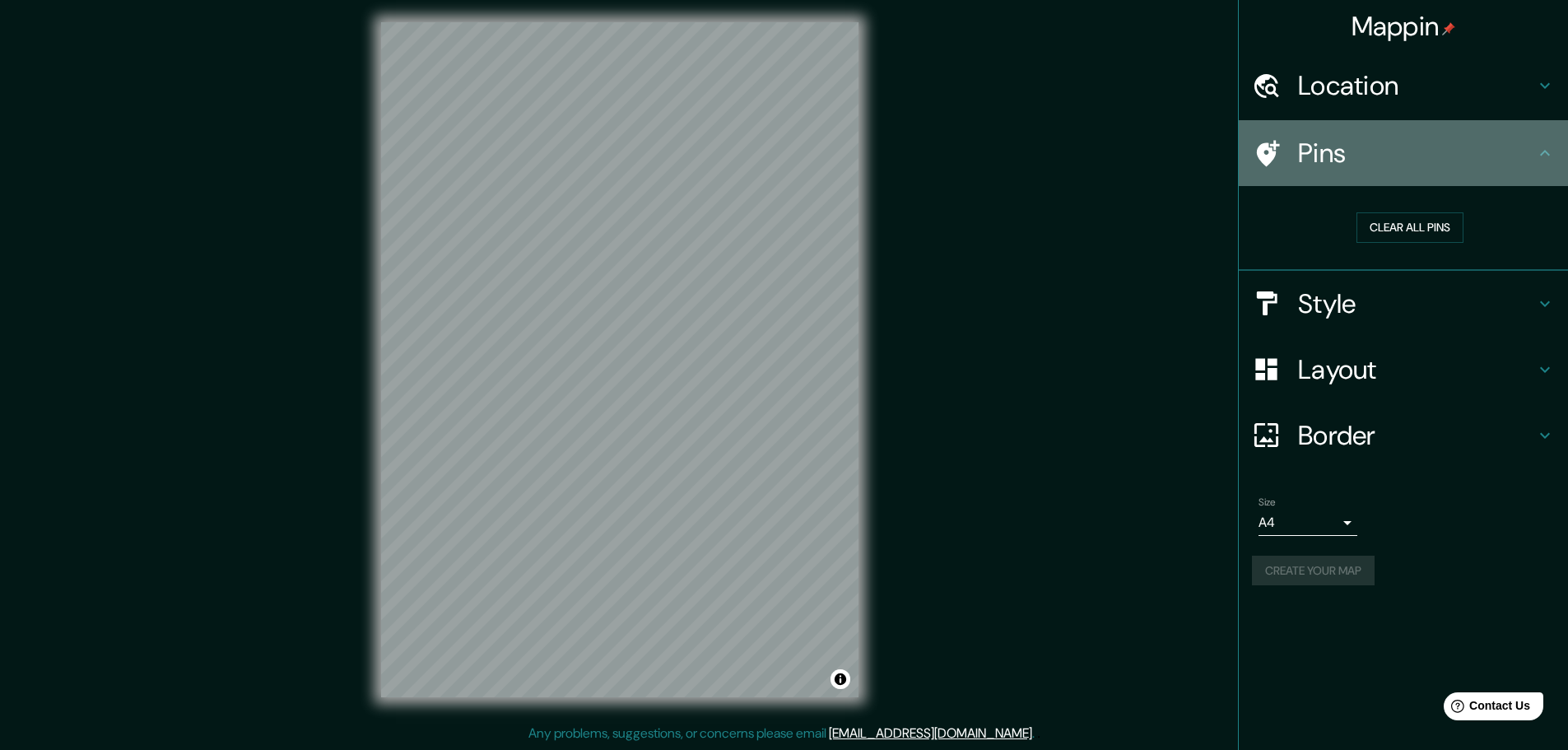
click at [1548, 147] on icon at bounding box center [1544, 153] width 20 height 20
click at [1548, 149] on icon at bounding box center [1544, 153] width 20 height 20
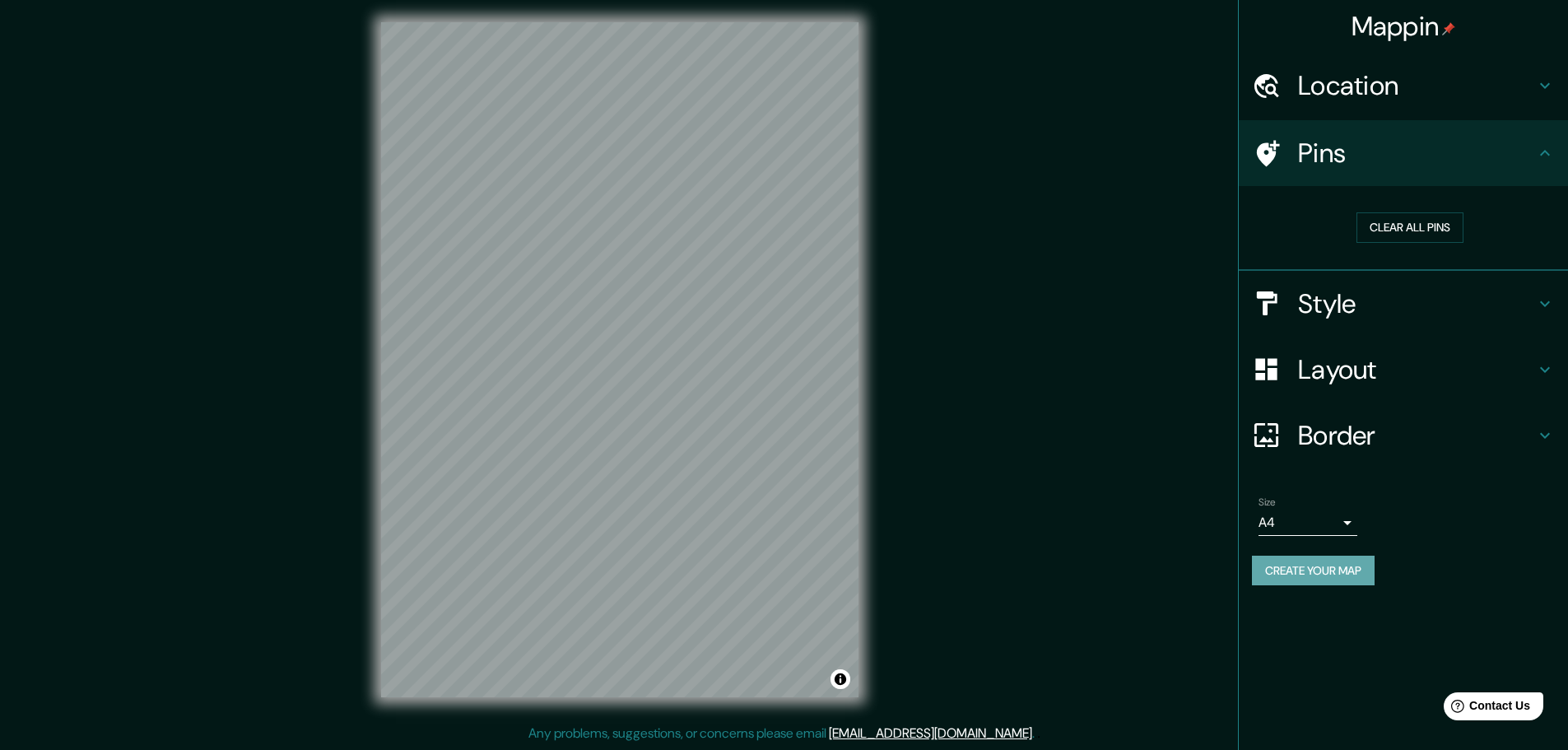
click at [1344, 562] on button "Create your map" at bounding box center [1313, 571] width 123 height 30
